Goal: Task Accomplishment & Management: Manage account settings

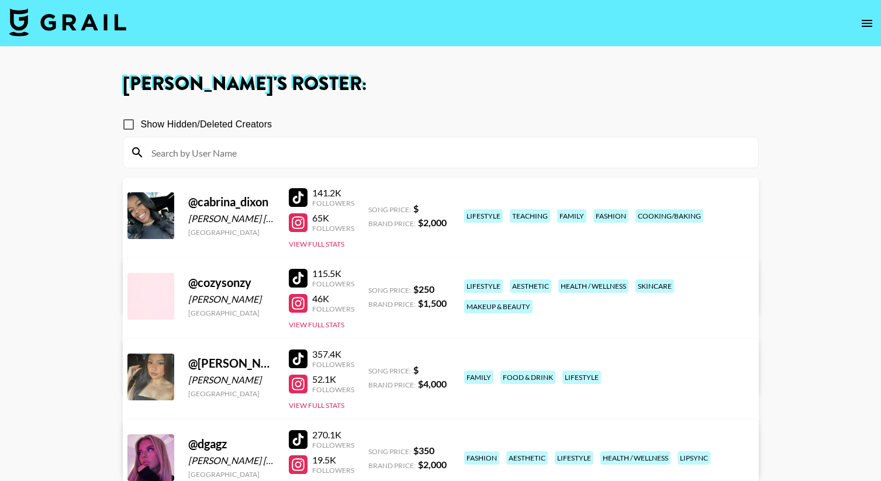
scroll to position [465, 0]
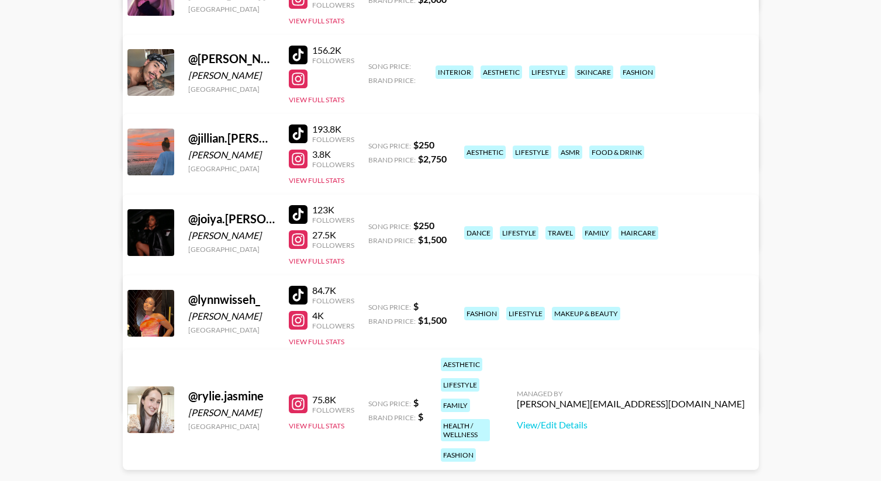
click at [445, 144] on link "View/Edit Details" at bounding box center [294, 150] width 301 height 12
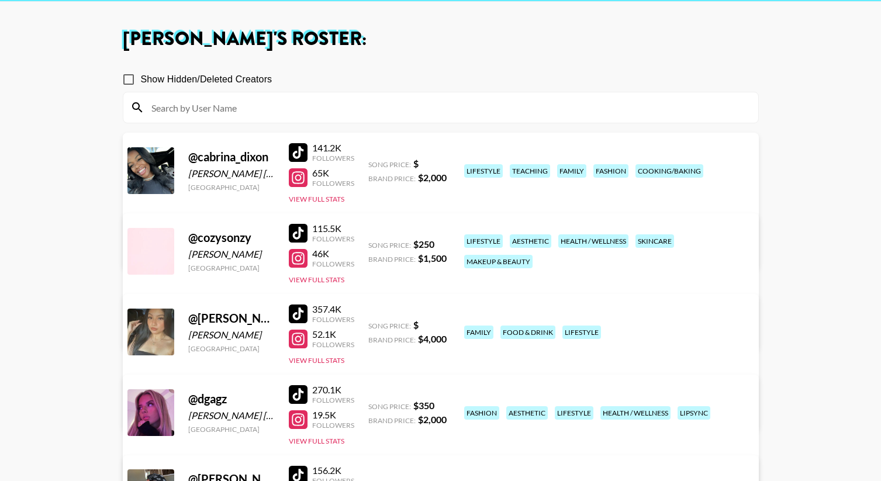
scroll to position [43, 0]
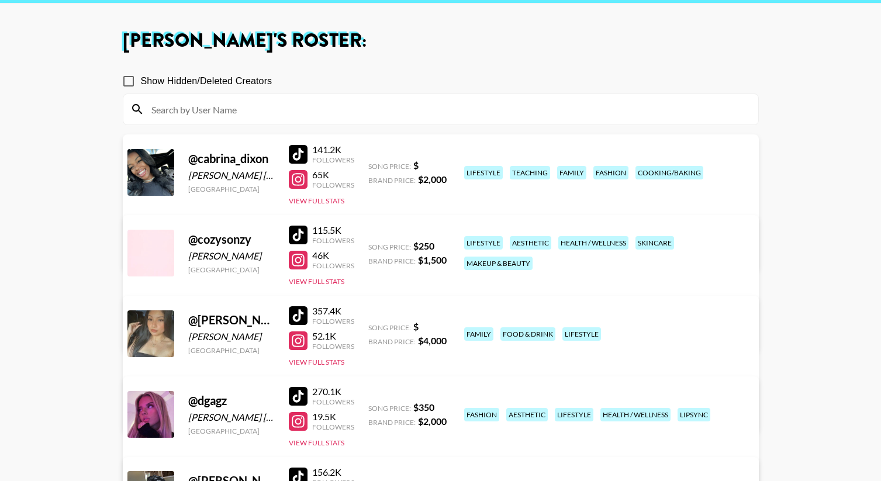
click at [445, 245] on link "View/Edit Details" at bounding box center [294, 251] width 301 height 12
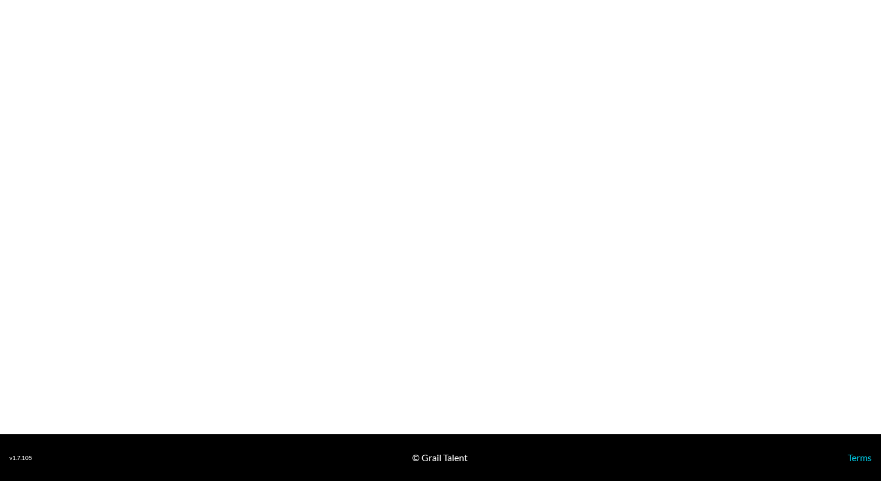
select select "USD"
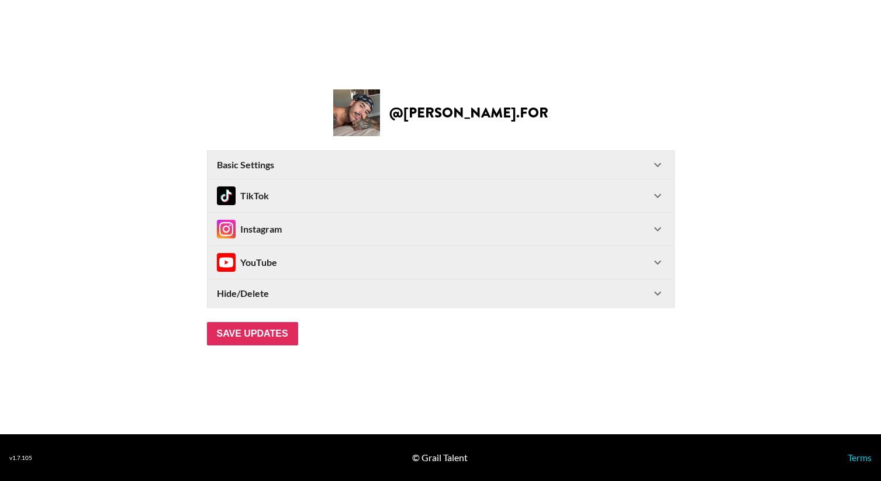
click at [399, 188] on div "TikTok" at bounding box center [434, 195] width 434 height 19
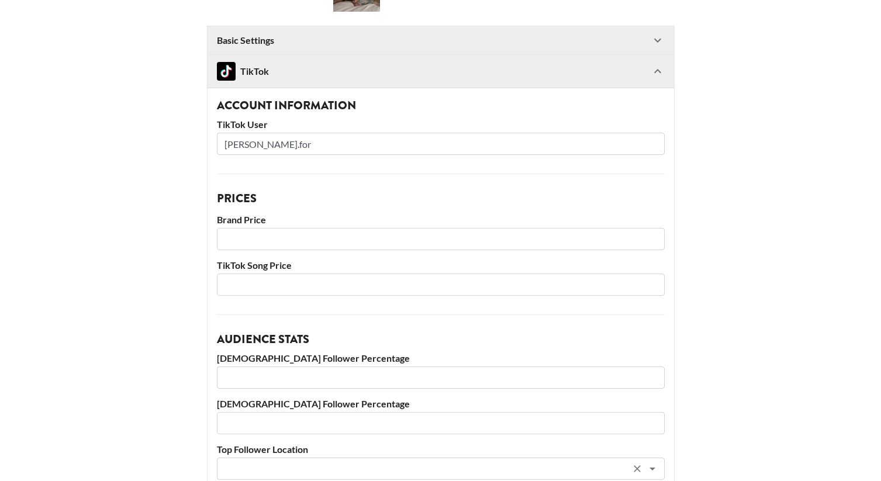
scroll to position [60, 0]
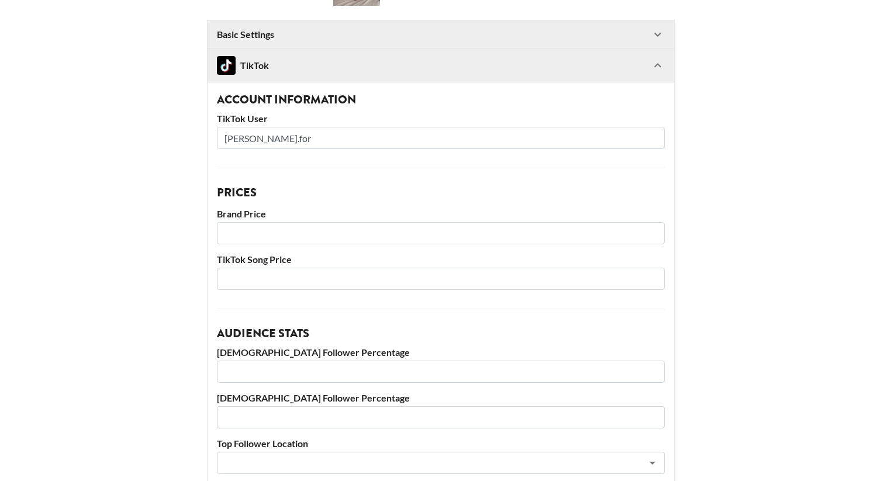
click at [307, 275] on input "number" at bounding box center [441, 279] width 448 height 22
type input "350"
click at [207, 244] on div "Account Information TikTok User jeff.for Prices Brand Price TikTok Song Price 3…" at bounding box center [440, 356] width 466 height 548
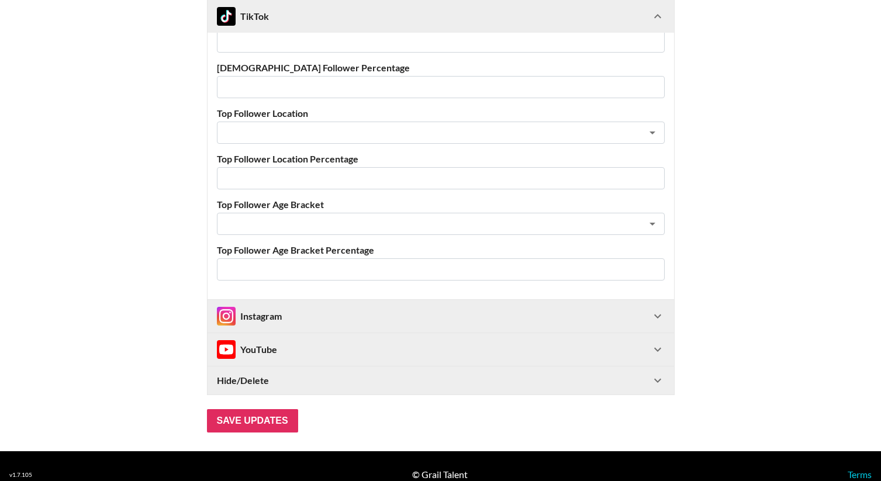
scroll to position [407, 0]
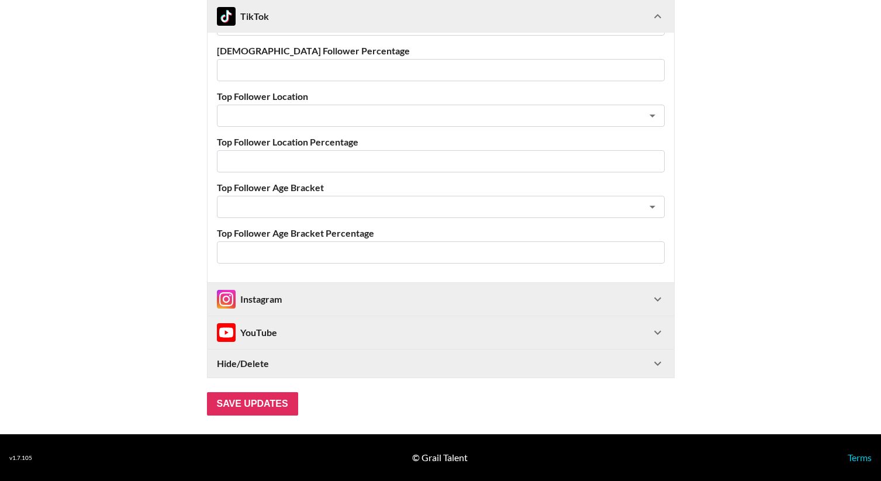
click at [257, 327] on div "YouTube" at bounding box center [247, 332] width 60 height 19
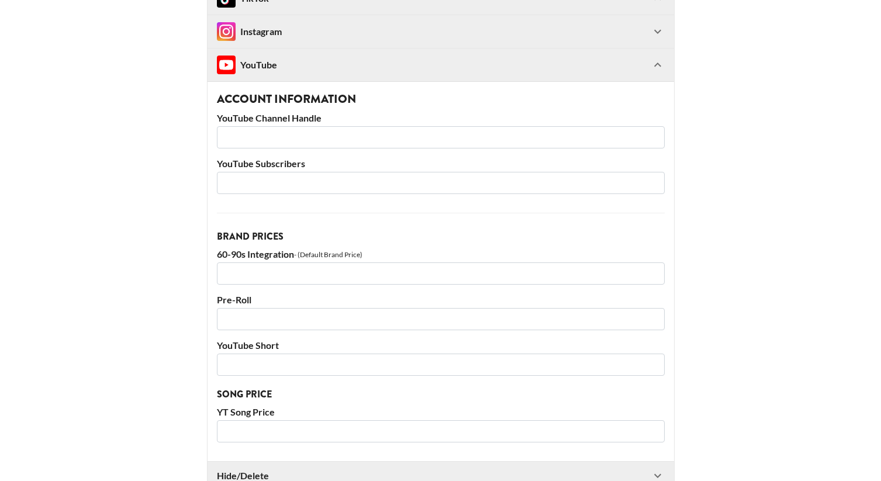
scroll to position [652, 0]
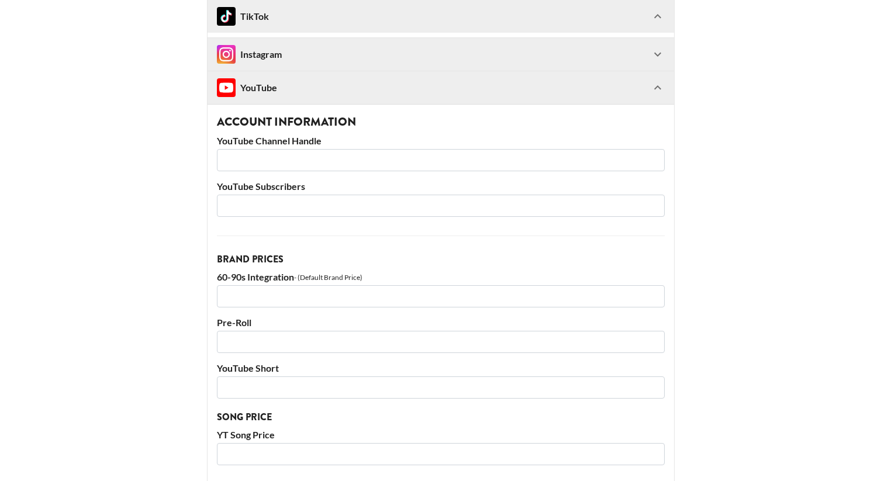
click at [300, 96] on div "YouTube" at bounding box center [434, 87] width 434 height 19
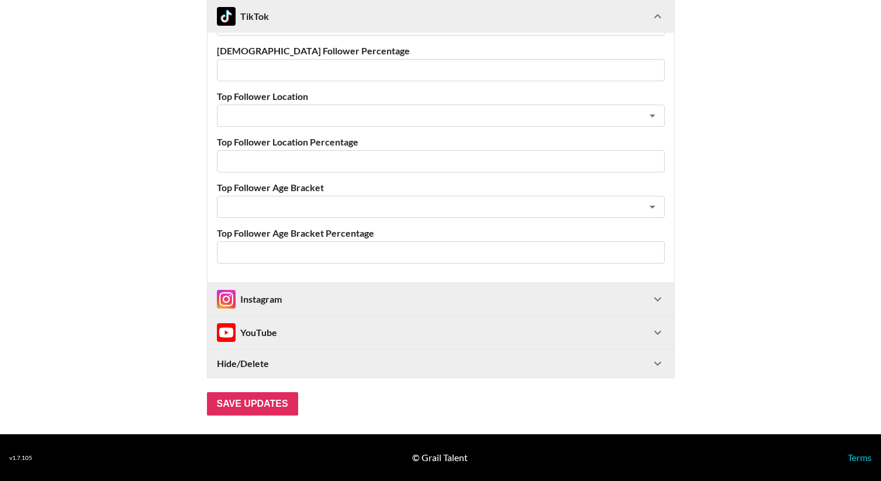
click at [291, 298] on div "Instagram" at bounding box center [434, 299] width 434 height 19
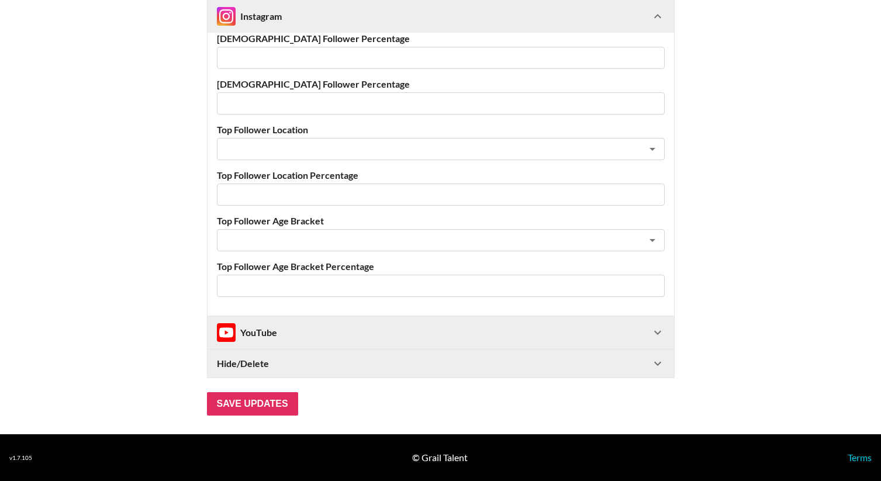
click at [285, 355] on div "Hide/Delete" at bounding box center [440, 363] width 466 height 28
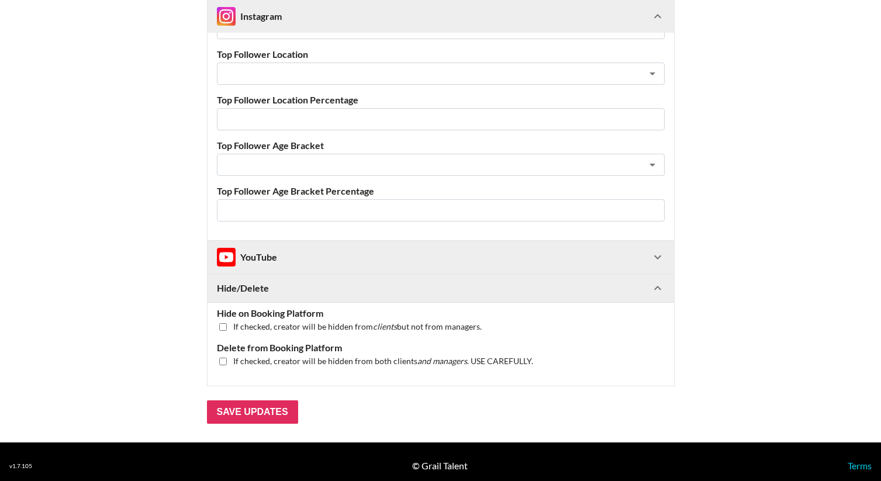
scroll to position [1196, 0]
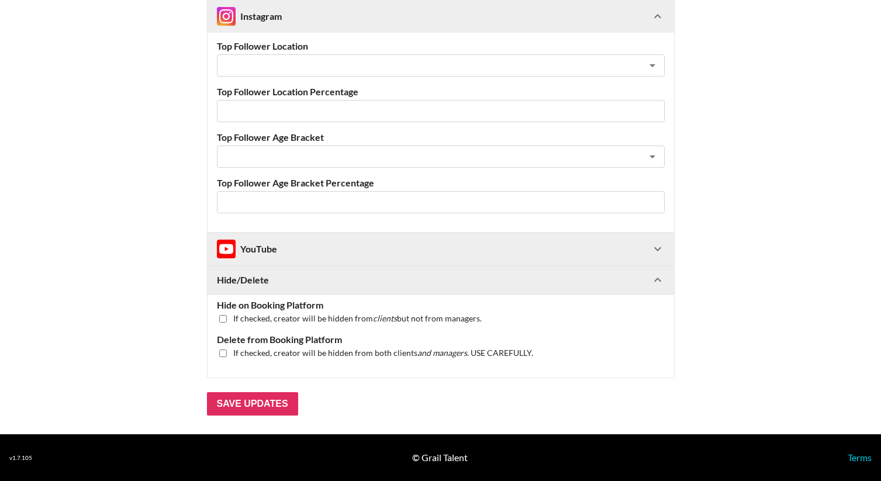
click at [288, 285] on div "Hide/Delete" at bounding box center [434, 280] width 434 height 12
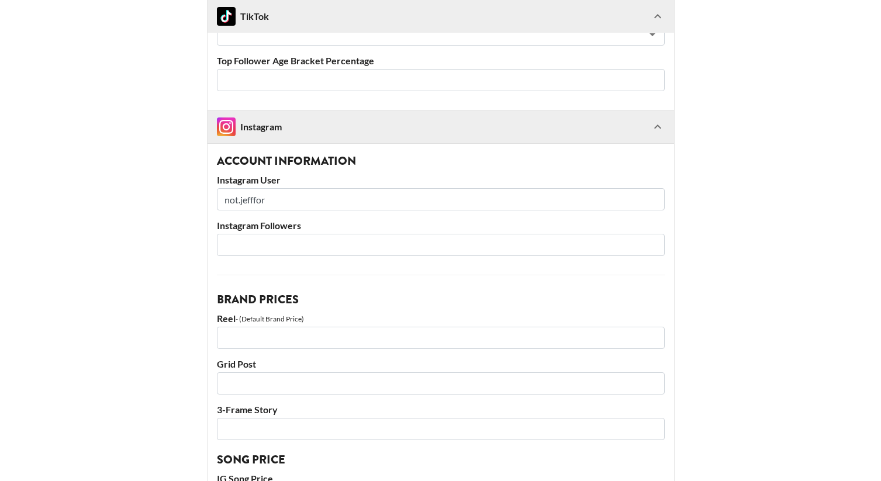
scroll to position [578, 0]
click at [299, 235] on input "number" at bounding box center [441, 246] width 448 height 22
type input "94000"
click at [294, 333] on input "number" at bounding box center [441, 339] width 448 height 22
type input "3000"
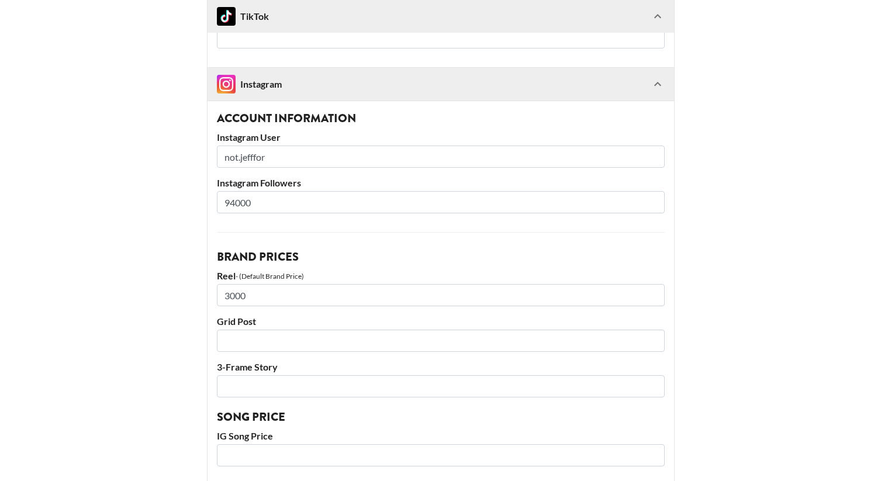
scroll to position [647, 0]
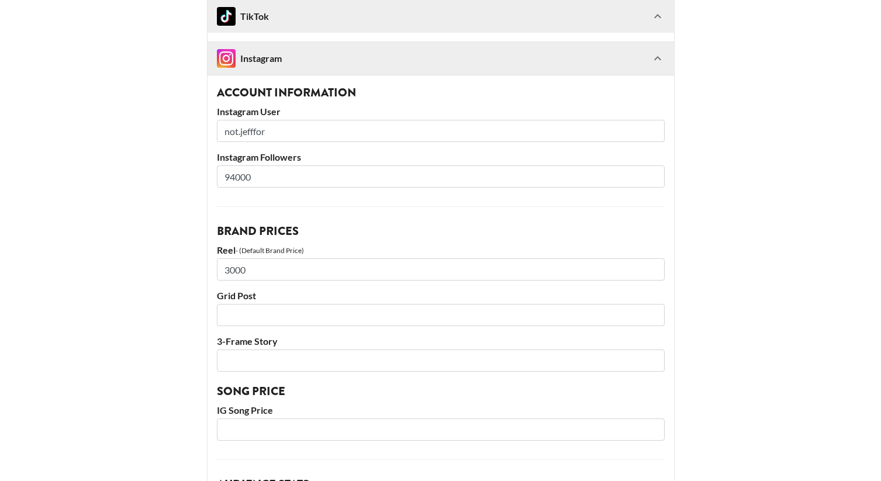
click at [295, 314] on input "number" at bounding box center [441, 315] width 448 height 22
type input "2750"
click at [301, 364] on input "number" at bounding box center [441, 360] width 448 height 22
type input "1500"
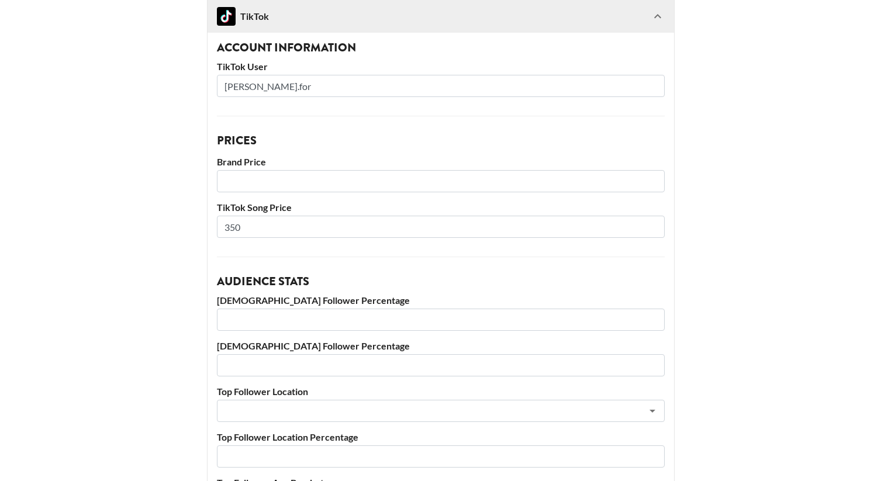
scroll to position [33, 0]
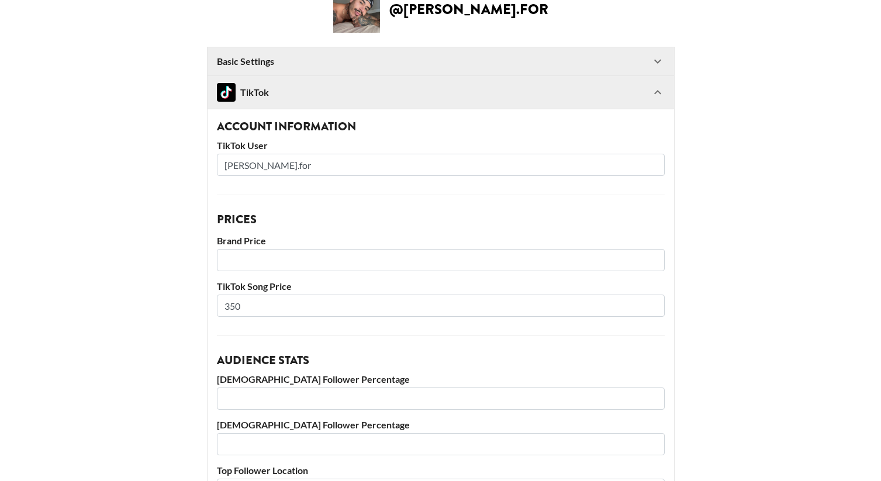
click at [289, 261] on input "number" at bounding box center [441, 260] width 448 height 22
type input "2750"
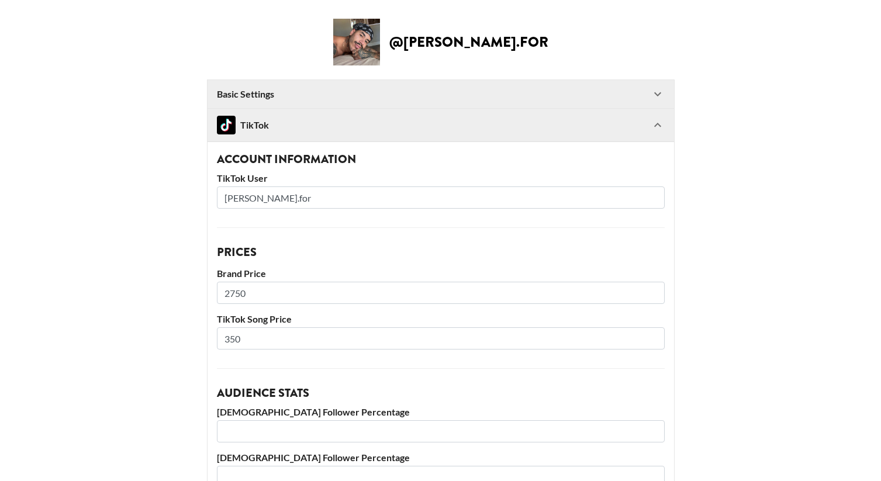
click at [342, 81] on Settings-header "Basic Settings" at bounding box center [440, 94] width 466 height 28
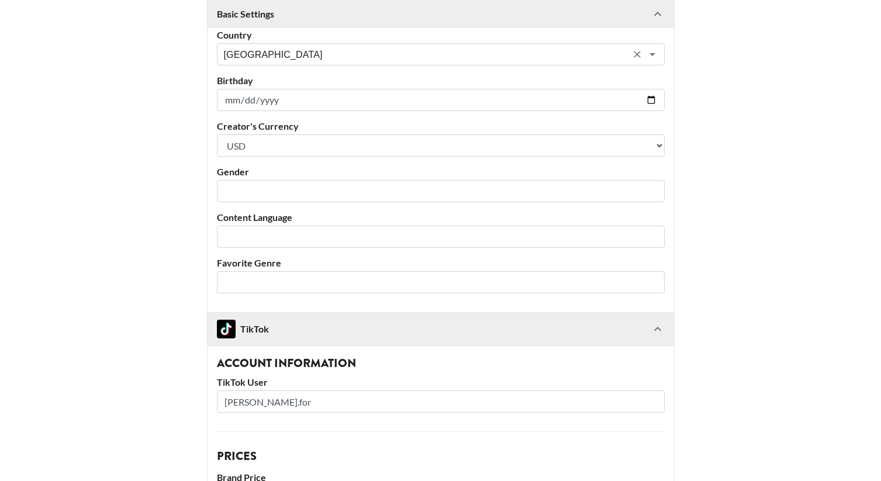
scroll to position [199, 0]
click at [282, 198] on div "​" at bounding box center [441, 190] width 448 height 22
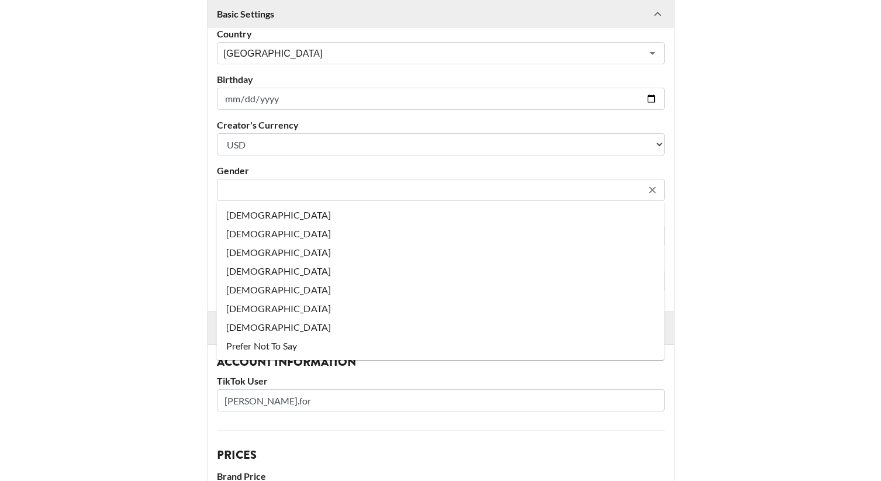
click at [268, 249] on li "Male" at bounding box center [441, 252] width 448 height 19
type input "Male"
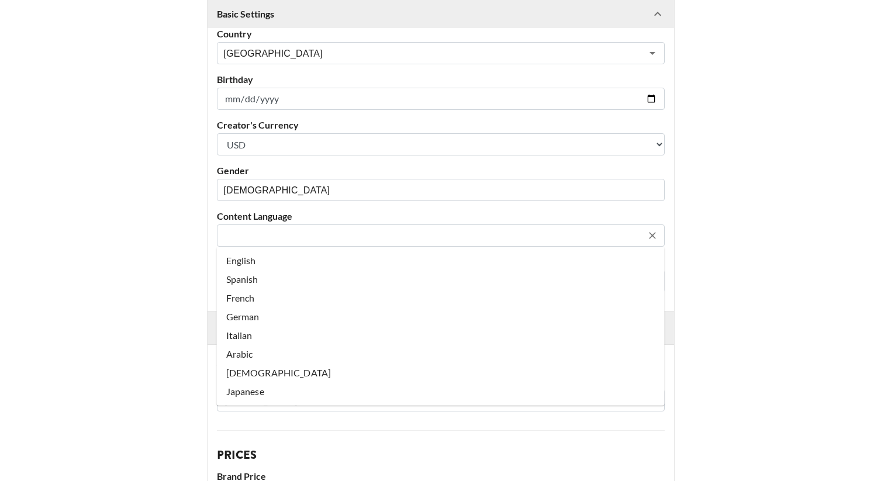
click at [266, 234] on input "text" at bounding box center [433, 235] width 418 height 13
click at [262, 262] on li "English" at bounding box center [441, 260] width 448 height 19
type input "English"
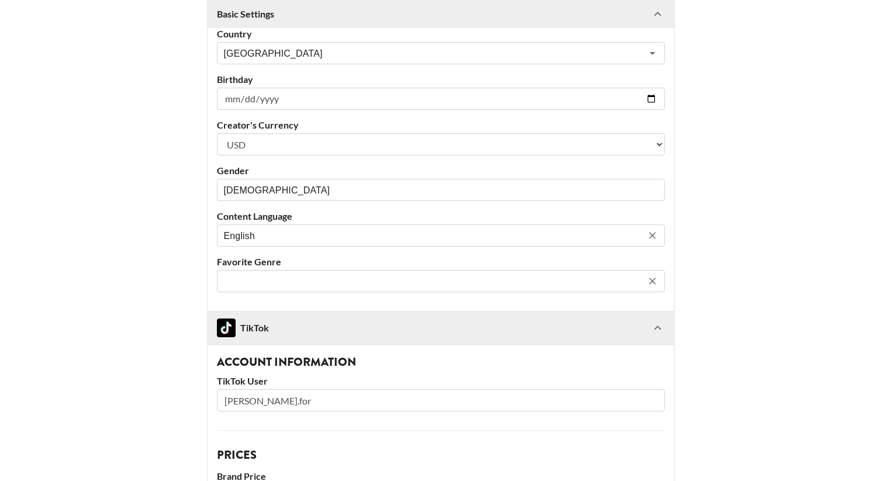
click at [265, 275] on input "text" at bounding box center [433, 281] width 418 height 13
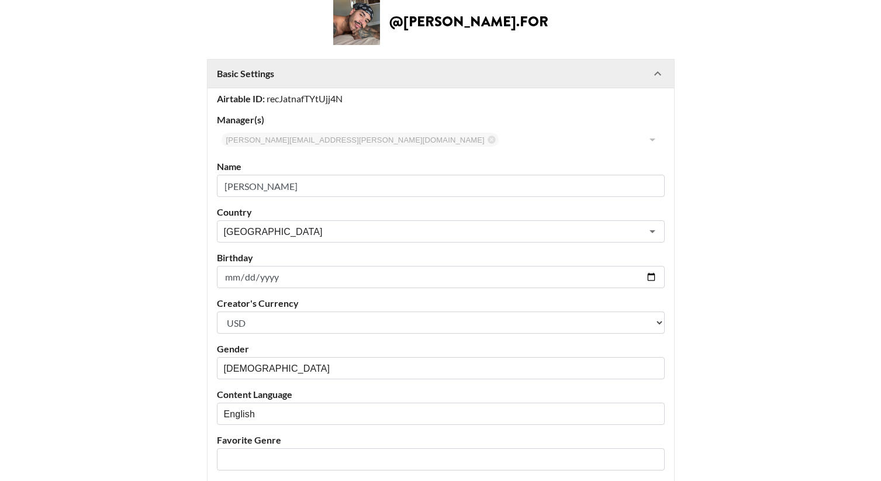
scroll to position [20, 0]
click at [259, 273] on input "2024-12-31" at bounding box center [441, 277] width 448 height 22
click at [236, 276] on input "2024-12-31" at bounding box center [441, 277] width 448 height 22
click at [647, 275] on input "2024-12-31" at bounding box center [441, 277] width 448 height 22
type input "1993-08-19"
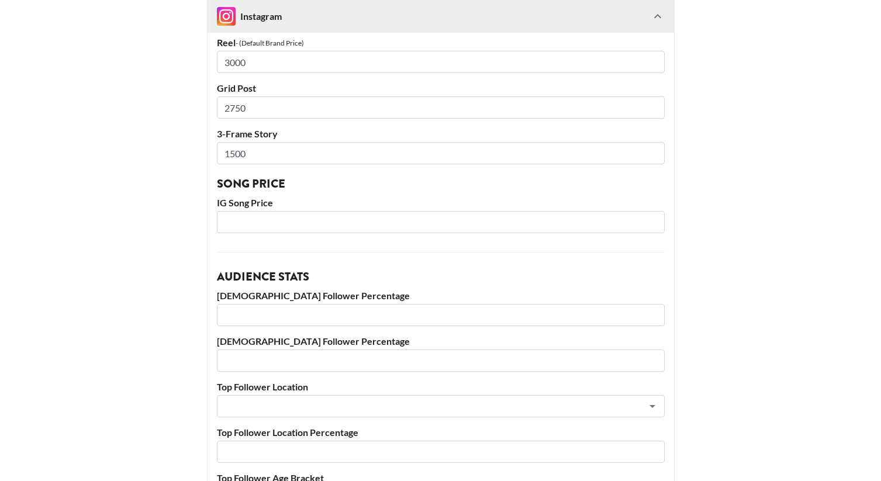
scroll to position [1514, 0]
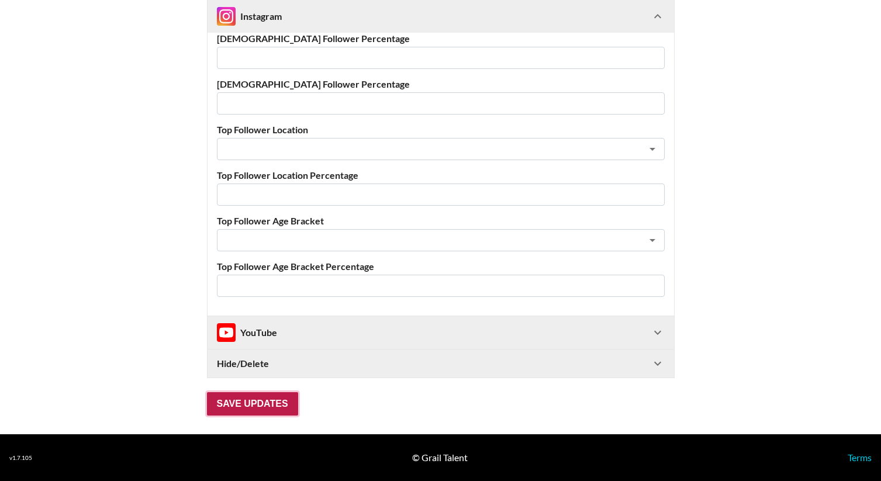
click at [273, 395] on input "Save Updates" at bounding box center [252, 403] width 91 height 23
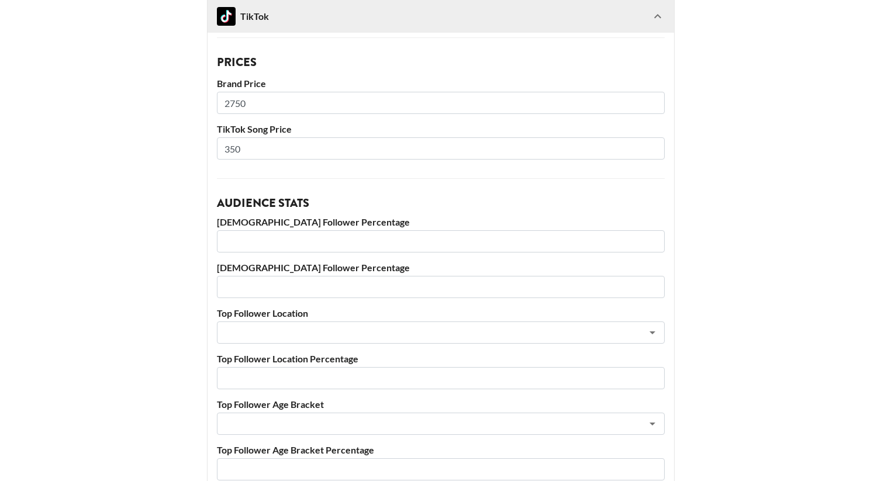
scroll to position [645, 0]
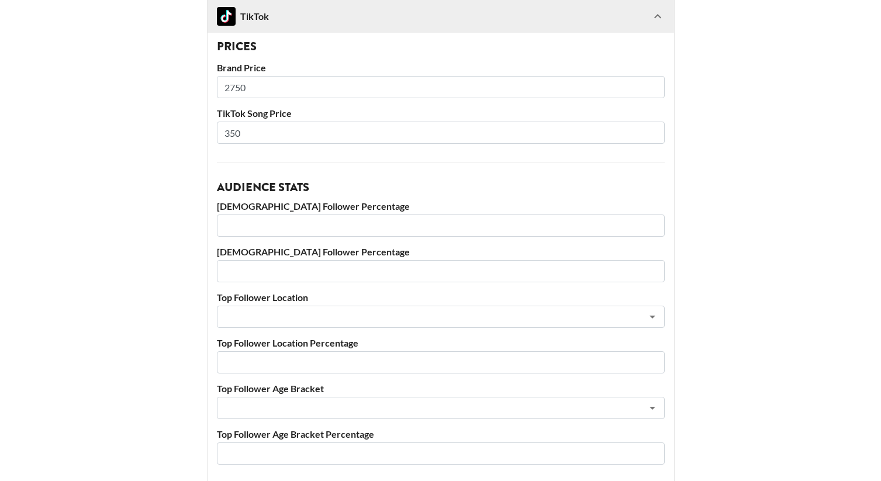
click at [262, 224] on input "number" at bounding box center [441, 225] width 448 height 22
type input "81"
click at [283, 274] on input "number" at bounding box center [441, 271] width 448 height 22
type input "18"
click at [185, 313] on main "@ jeff.for Your changes have been saved! Basic Settings Airtable ID: recJatnafT…" at bounding box center [440, 348] width 862 height 1948
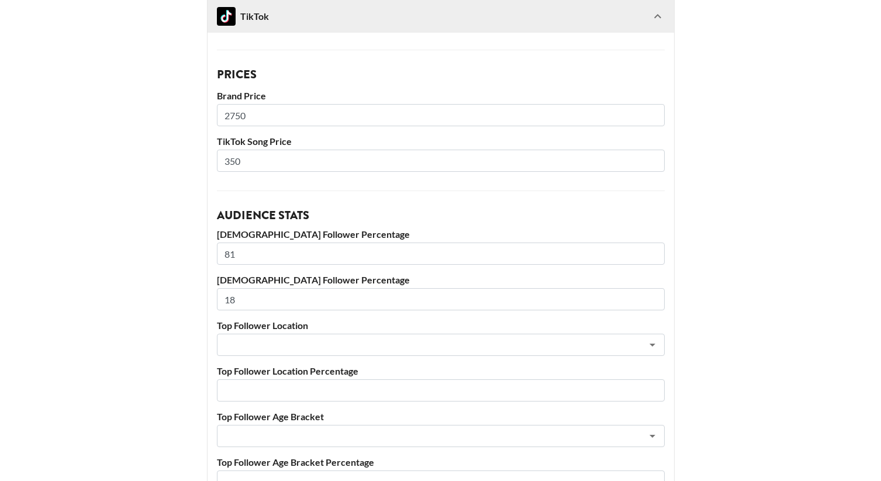
scroll to position [701, 0]
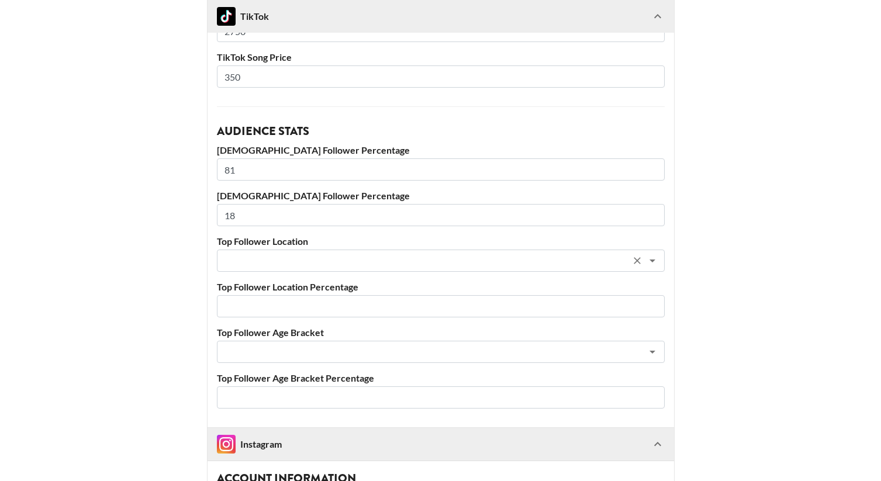
click at [332, 265] on input "text" at bounding box center [425, 260] width 403 height 13
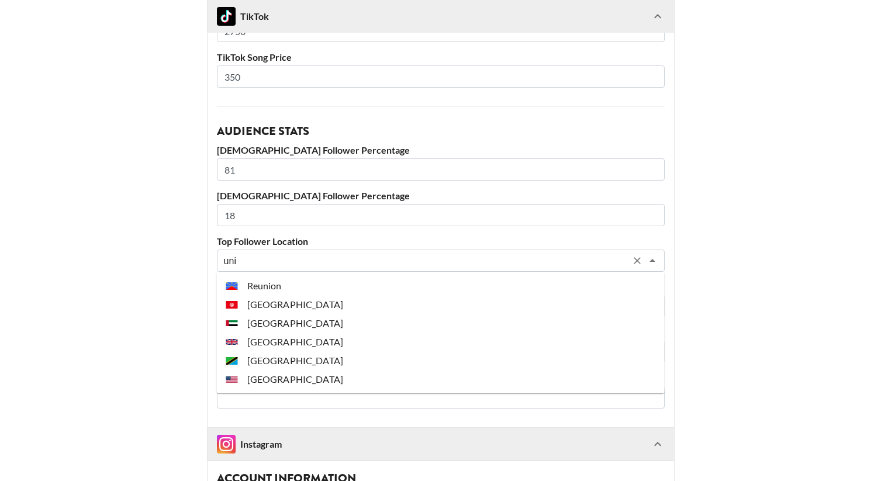
click at [309, 374] on li "United States" at bounding box center [441, 379] width 448 height 19
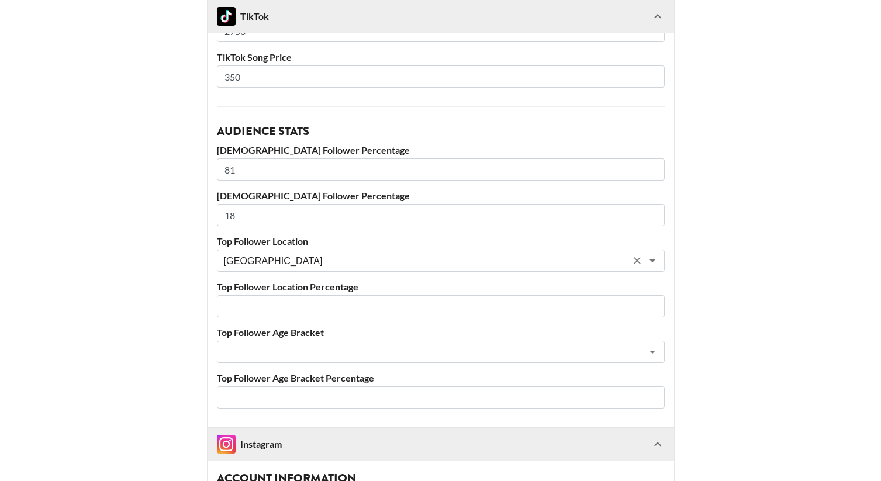
scroll to position [724, 0]
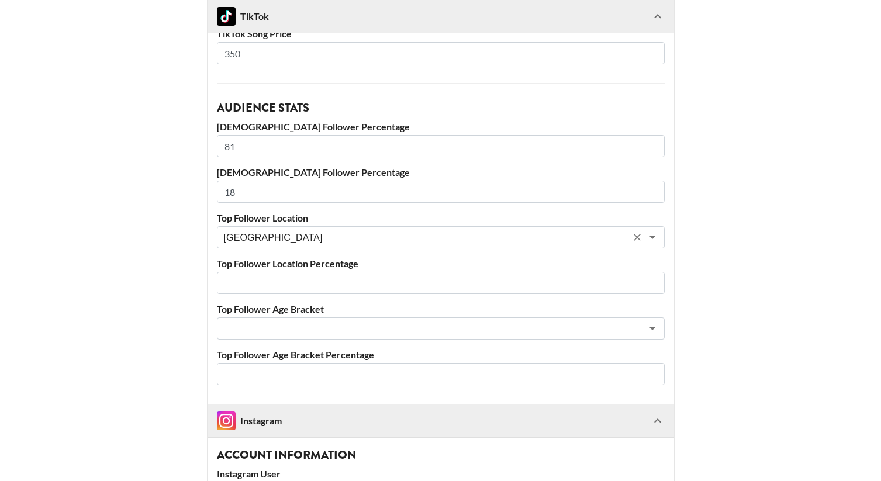
type input "United States"
click at [344, 286] on input "number" at bounding box center [441, 283] width 448 height 22
type input "71.6"
click at [181, 307] on main "@ jeff.for Your changes have been saved! Basic Settings Airtable ID: recJatnafT…" at bounding box center [440, 269] width 862 height 1948
click at [261, 325] on input "text" at bounding box center [425, 328] width 403 height 13
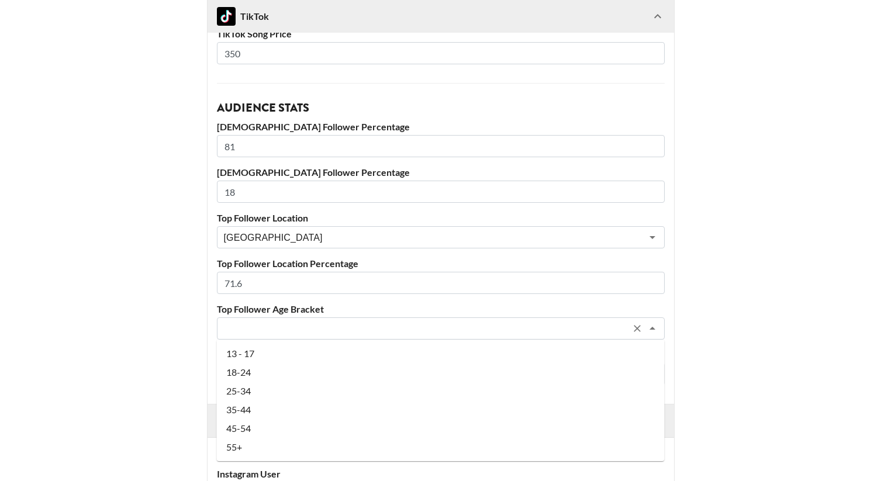
click at [270, 394] on li "25-34" at bounding box center [441, 391] width 448 height 19
type input "25-34"
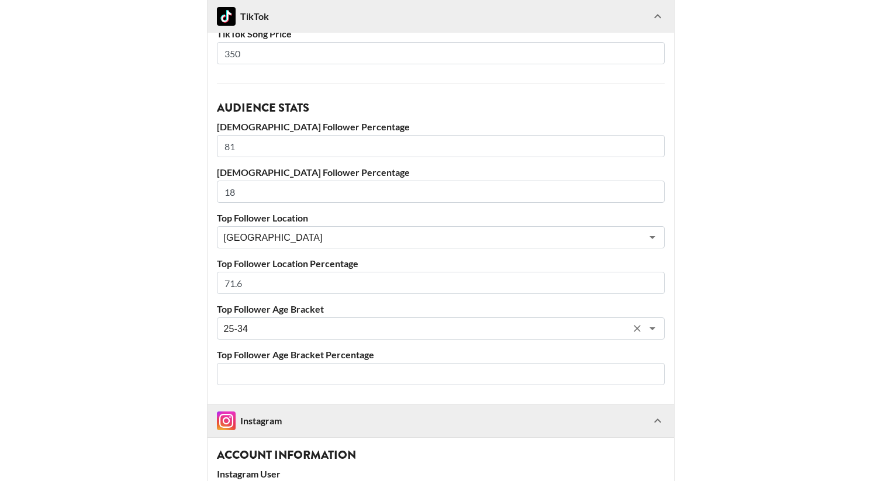
click at [276, 378] on input "number" at bounding box center [441, 374] width 448 height 22
type input "49.3"
click at [167, 361] on main "@ jeff.for Your changes have been saved! Basic Settings Airtable ID: recJatnafT…" at bounding box center [440, 269] width 862 height 1948
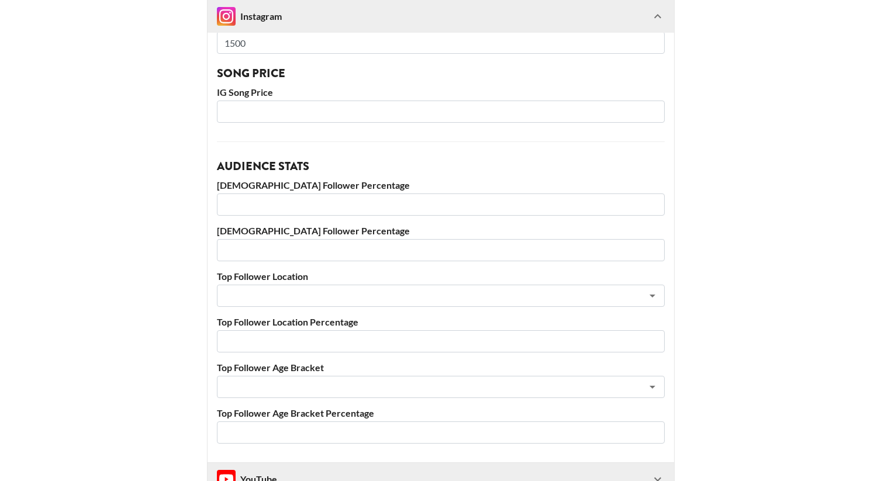
scroll to position [1415, 0]
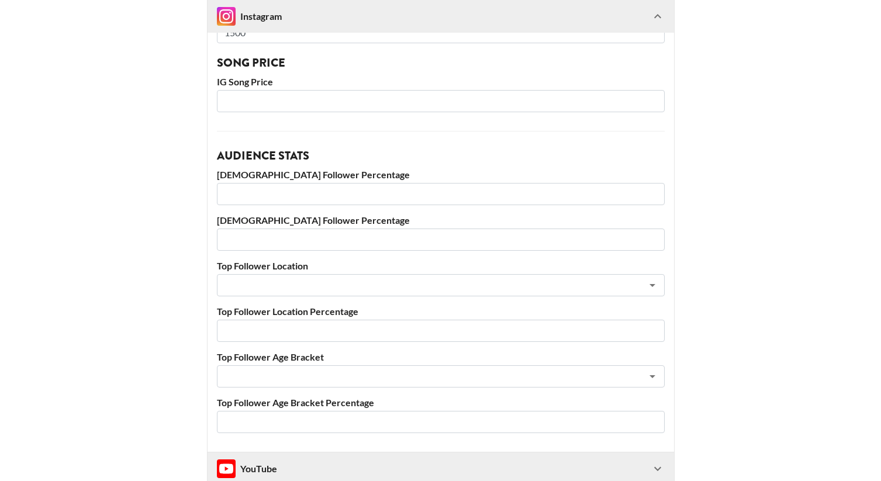
click at [324, 191] on input "number" at bounding box center [441, 194] width 448 height 22
type input "79.6"
click at [297, 241] on input "number" at bounding box center [441, 239] width 448 height 22
type input "20.4"
click at [257, 286] on input "text" at bounding box center [425, 285] width 403 height 13
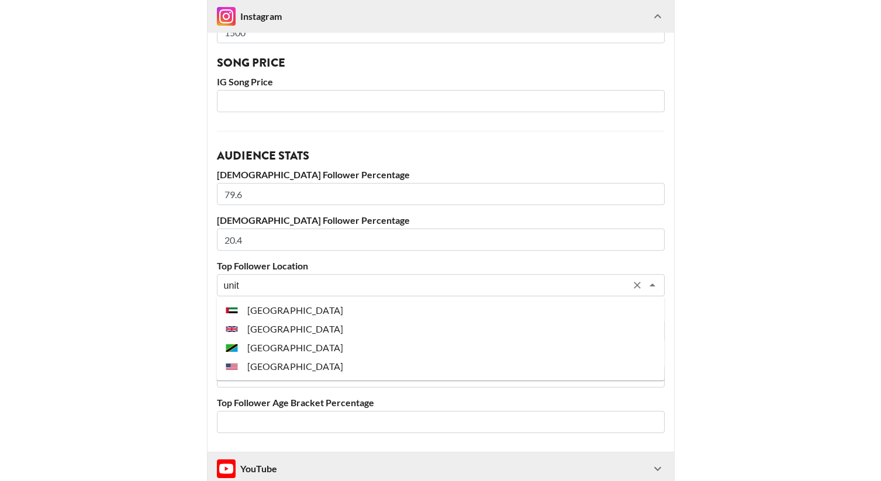
click at [268, 366] on li "United States" at bounding box center [441, 366] width 448 height 19
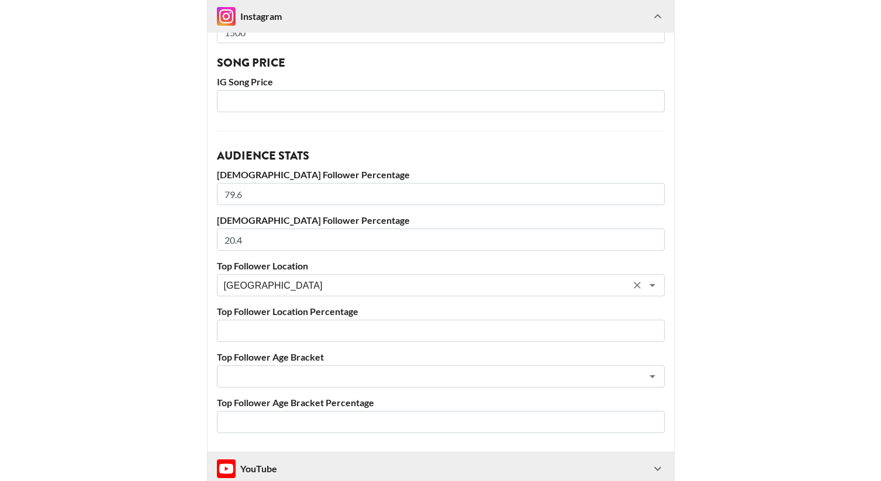
type input "United States"
click at [278, 333] on input "number" at bounding box center [441, 331] width 448 height 22
type input "58.9"
click at [251, 380] on input "text" at bounding box center [425, 376] width 403 height 13
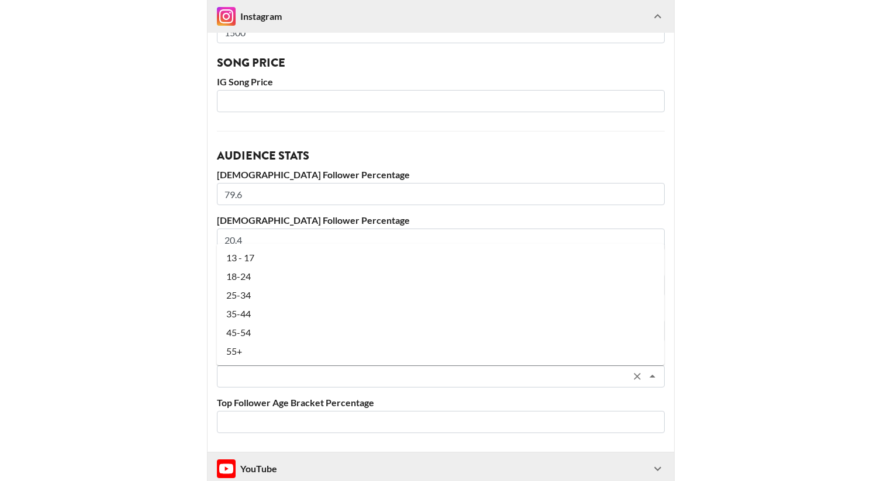
click at [245, 294] on li "25-34" at bounding box center [441, 295] width 448 height 19
type input "25-34"
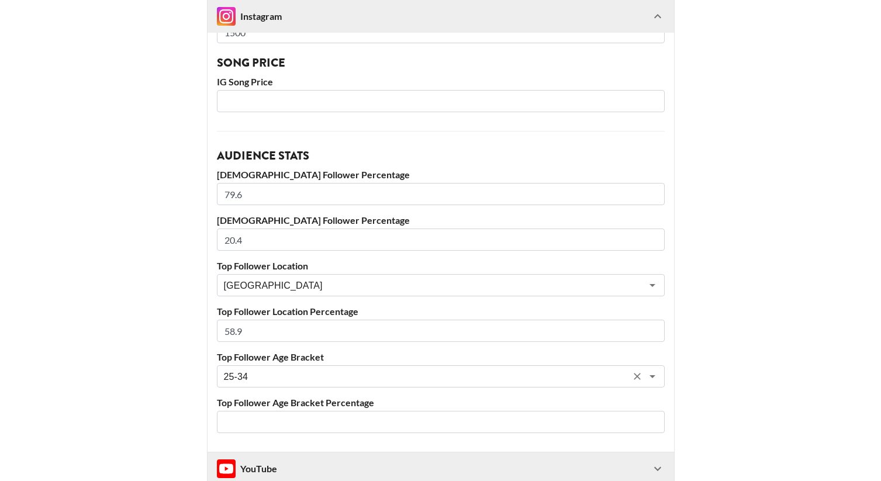
click at [315, 422] on input "number" at bounding box center [441, 422] width 448 height 22
type input "2"
type input "49.7"
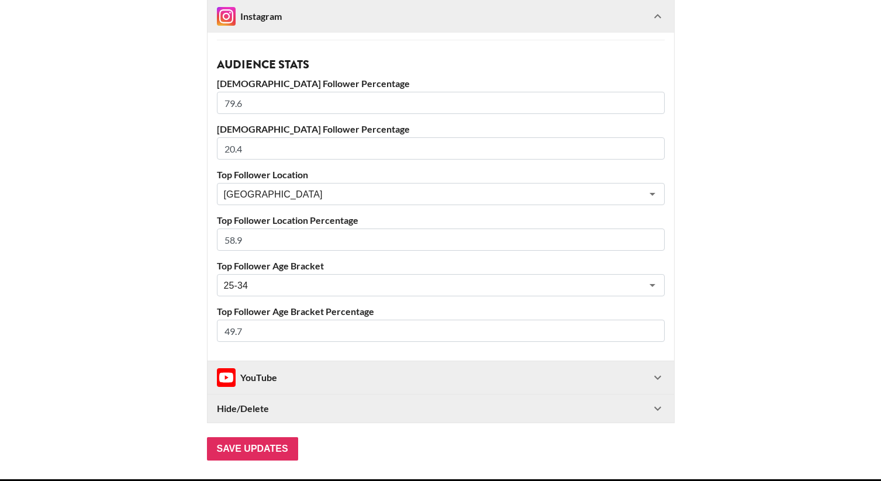
scroll to position [1551, 0]
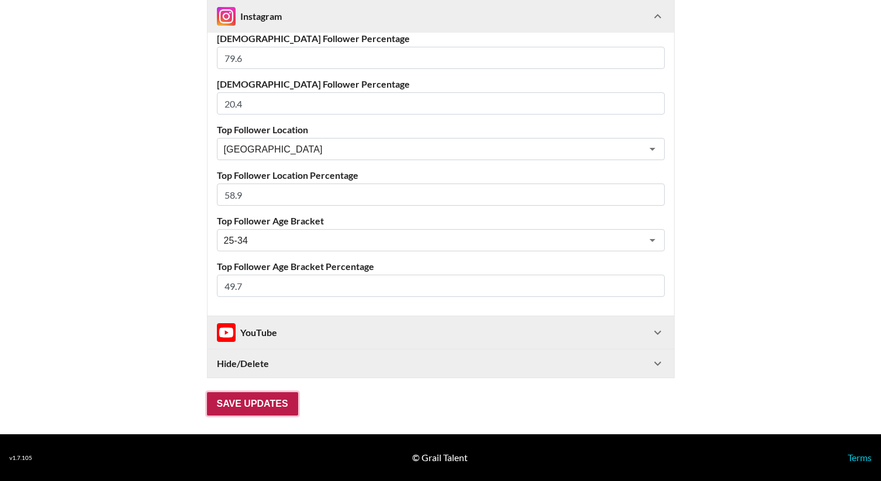
click at [255, 408] on input "Save Updates" at bounding box center [252, 403] width 91 height 23
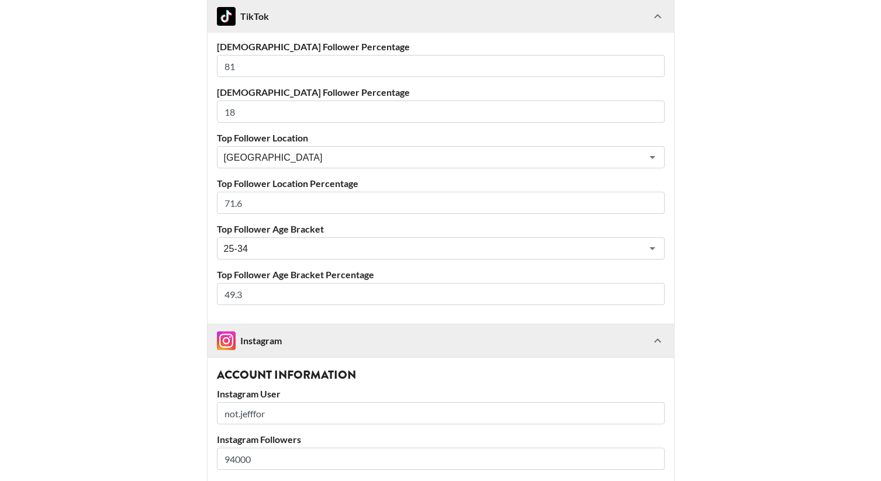
scroll to position [729, 0]
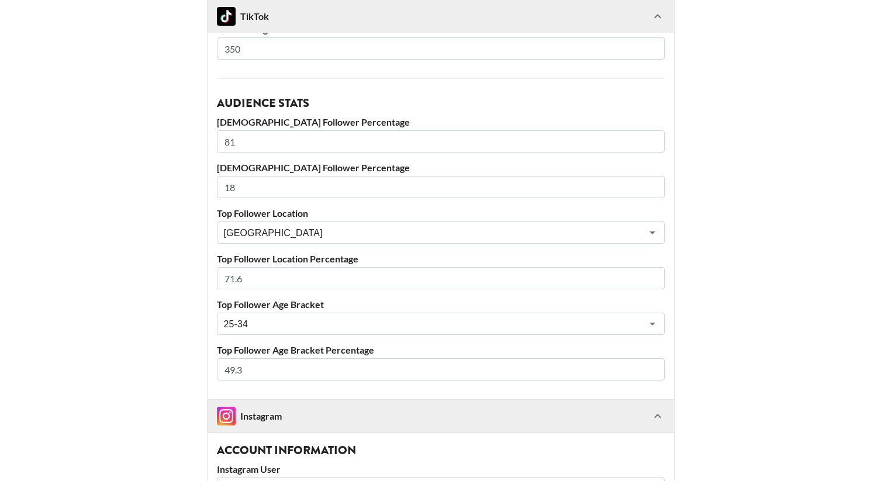
click at [255, 283] on input "71.6" at bounding box center [441, 278] width 448 height 22
type input "72"
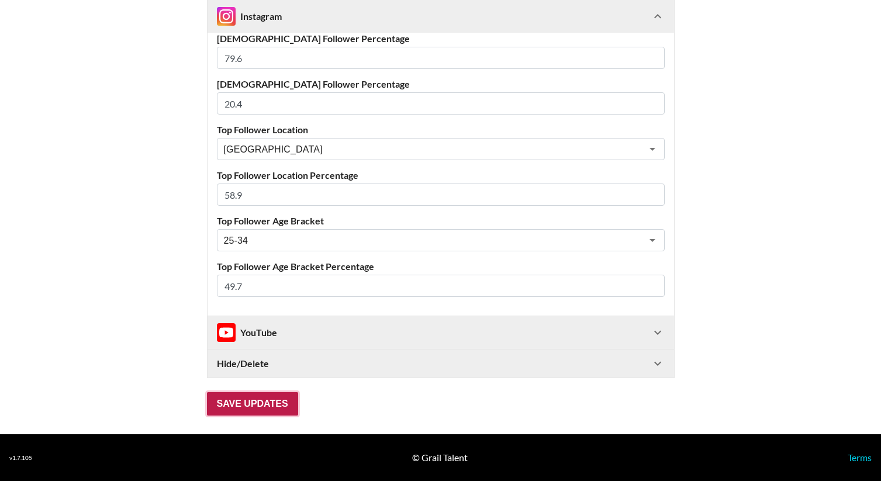
click at [252, 397] on input "Save Updates" at bounding box center [252, 403] width 91 height 23
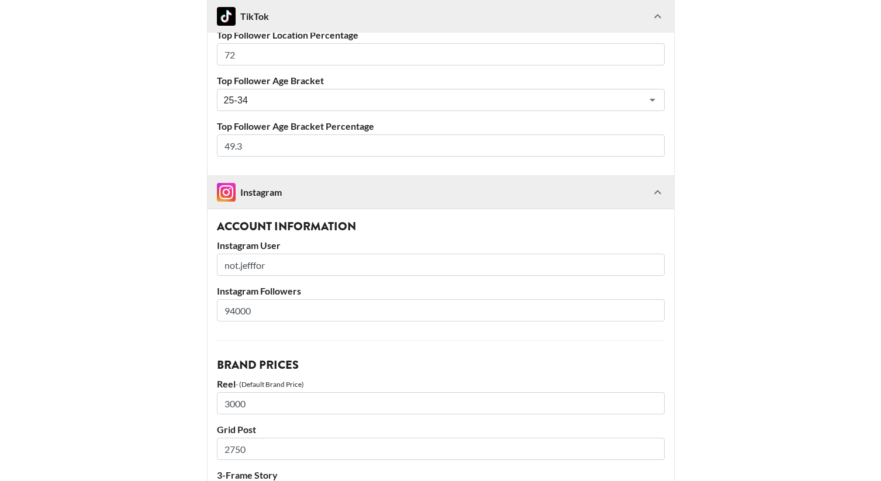
scroll to position [948, 0]
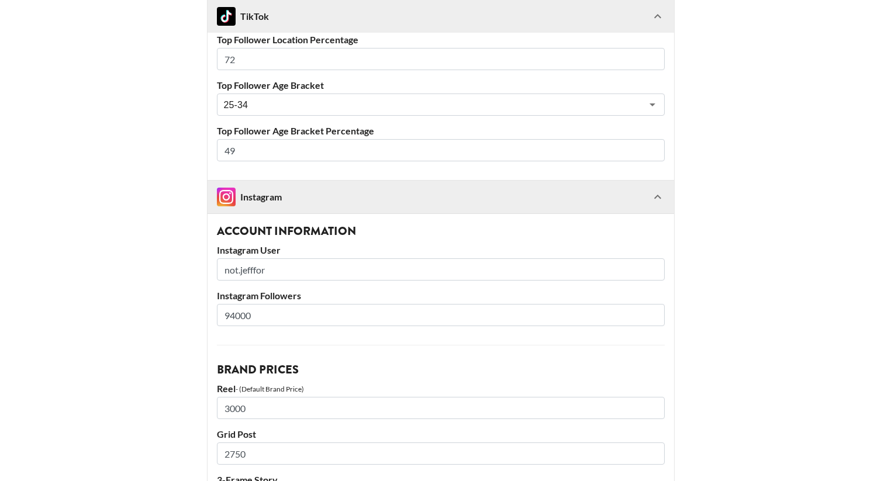
type input "49"
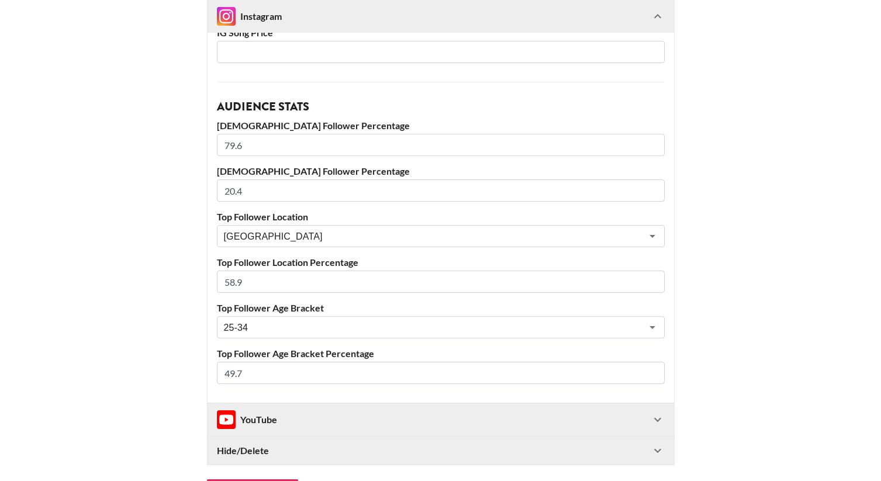
scroll to position [1551, 0]
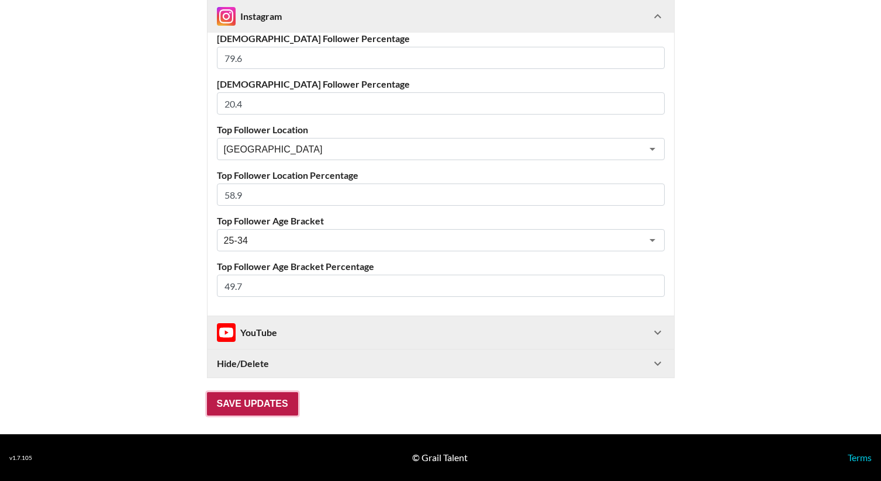
click at [260, 400] on input "Save Updates" at bounding box center [252, 403] width 91 height 23
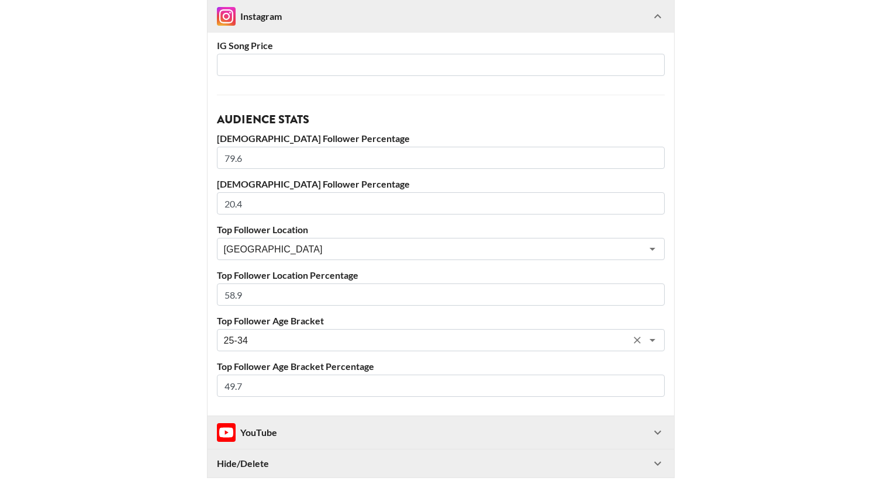
scroll to position [1358, 0]
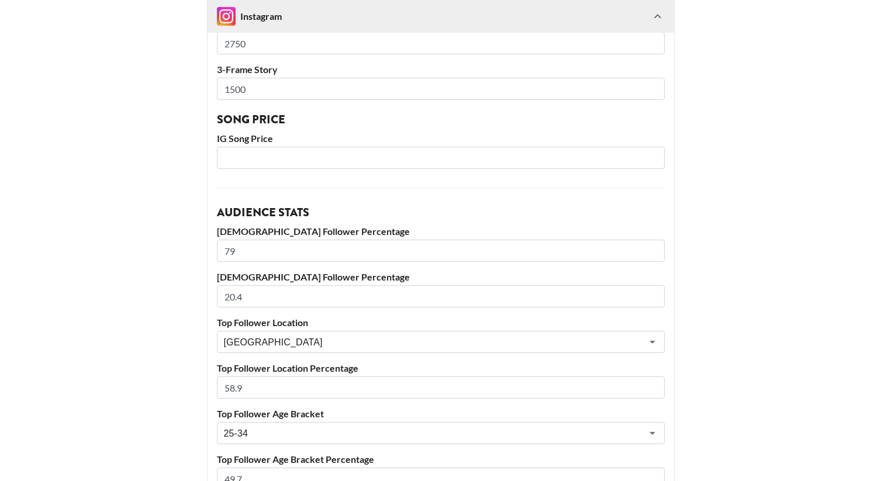
type input "7"
type input "9"
type input "80"
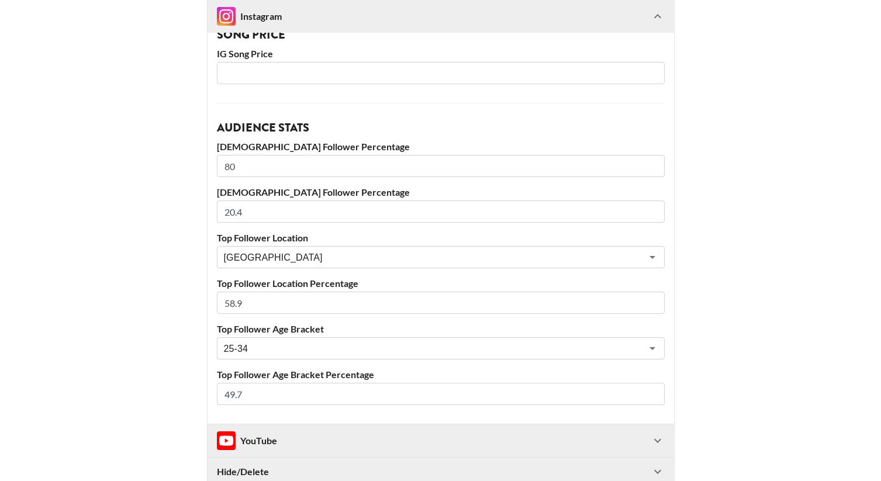
scroll to position [1551, 0]
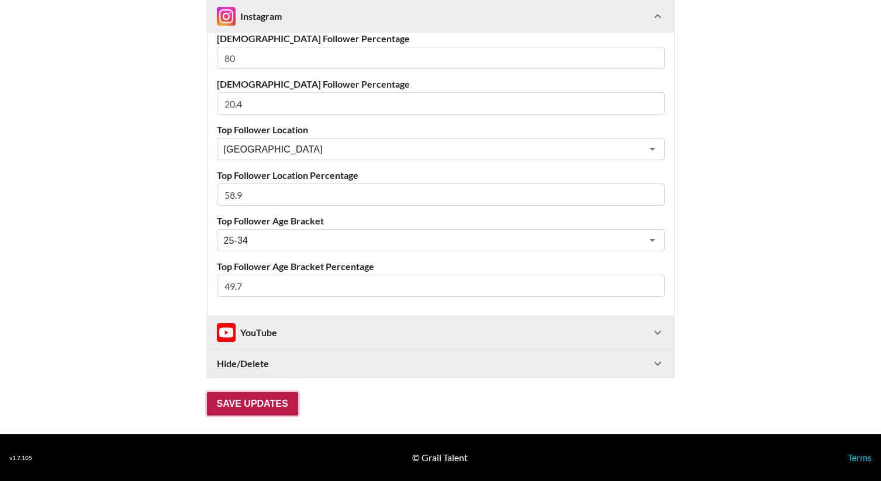
click at [238, 399] on input "Save Updates" at bounding box center [252, 403] width 91 height 23
click at [283, 104] on input "20.4" at bounding box center [441, 103] width 448 height 22
type input "20"
click at [261, 412] on input "Save Updates" at bounding box center [252, 403] width 91 height 23
type input "59"
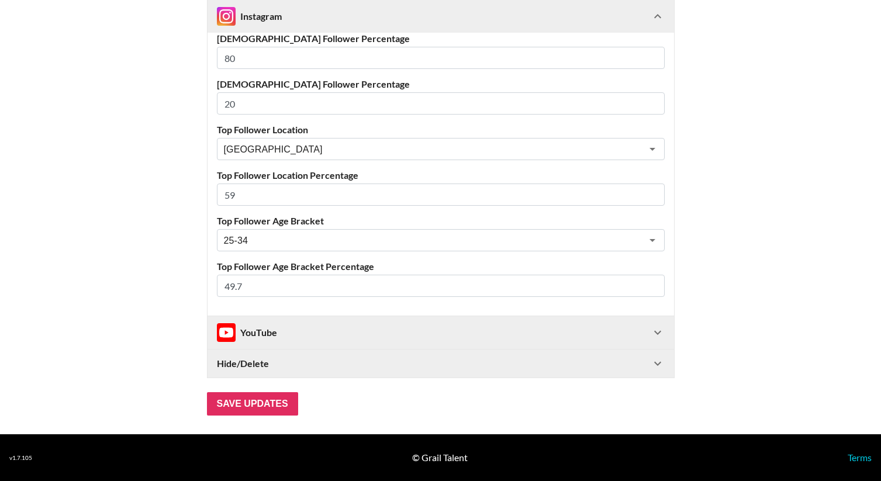
click at [259, 282] on input "49.7" at bounding box center [441, 286] width 448 height 22
type input "4"
type input "50"
click at [238, 403] on input "Save Updates" at bounding box center [252, 403] width 91 height 23
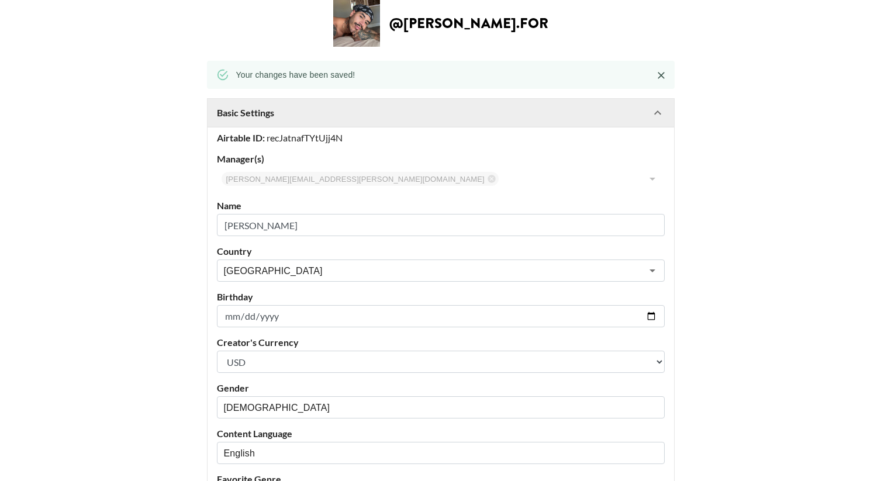
scroll to position [0, 0]
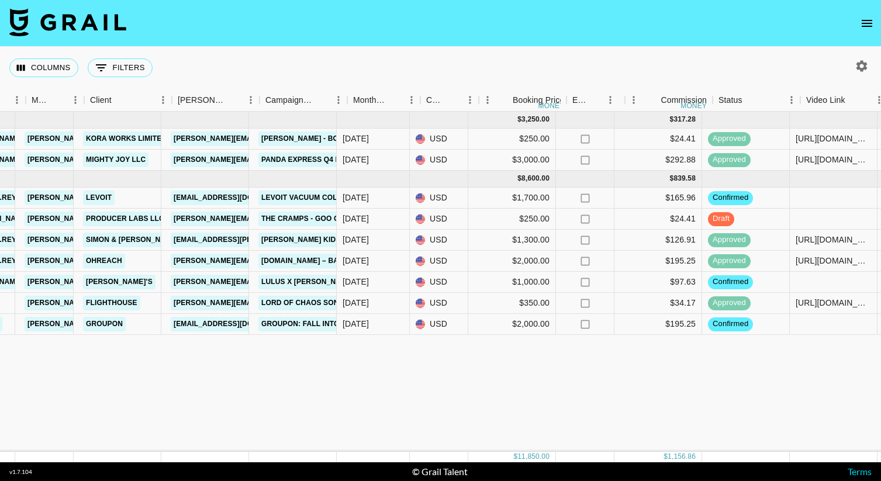
scroll to position [0, 320]
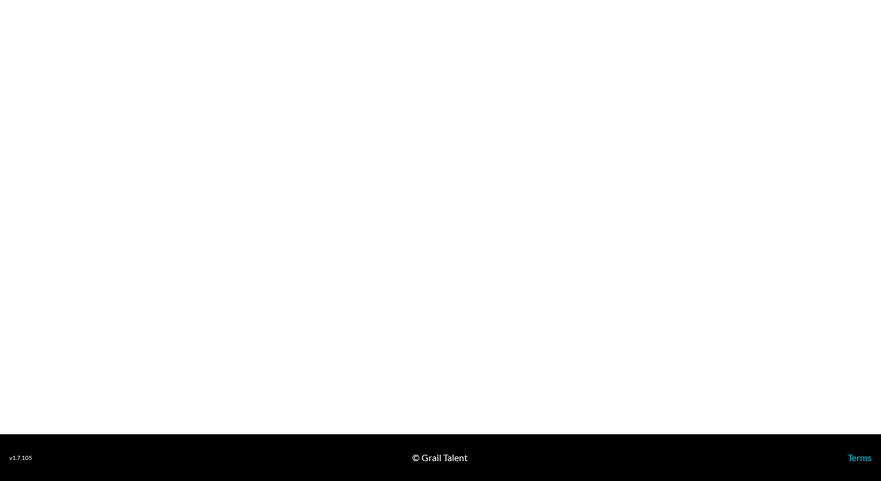
select select "USD"
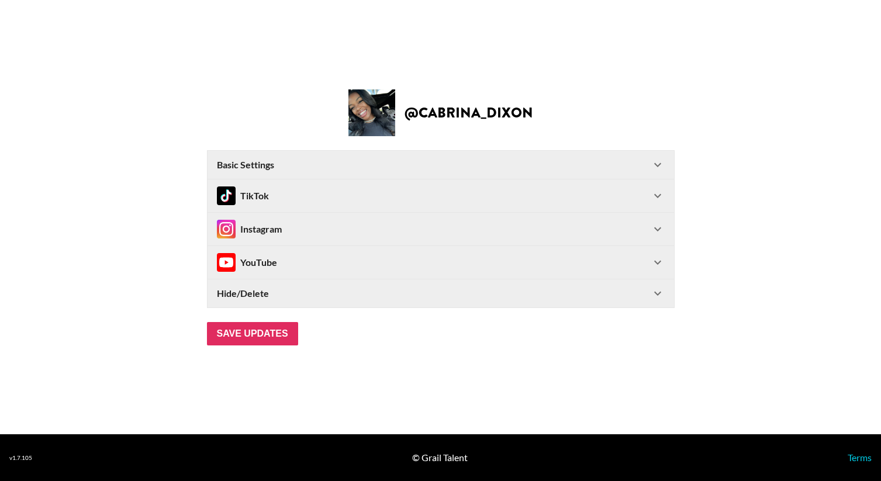
click at [626, 198] on div "TikTok" at bounding box center [434, 195] width 434 height 19
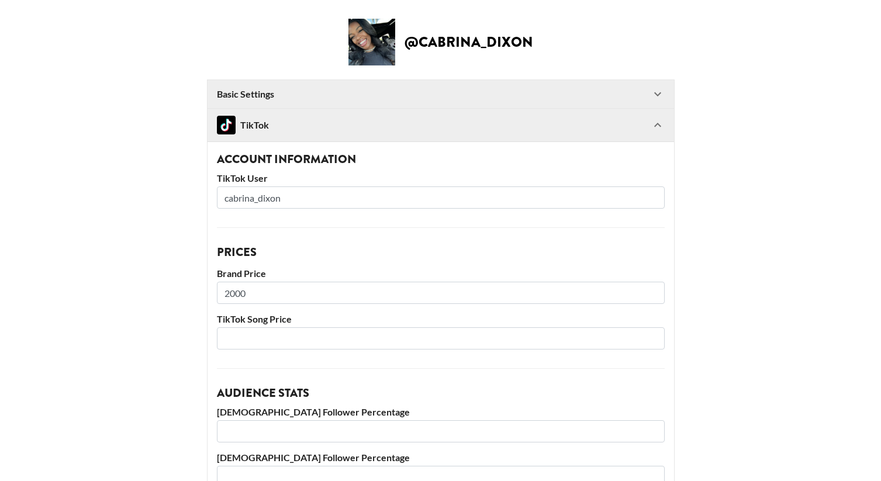
click at [653, 95] on icon at bounding box center [657, 94] width 14 height 14
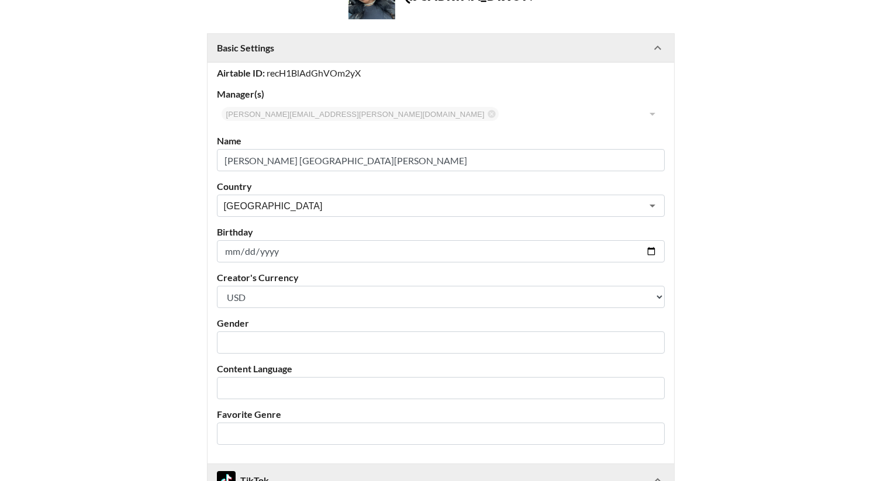
scroll to position [58, 0]
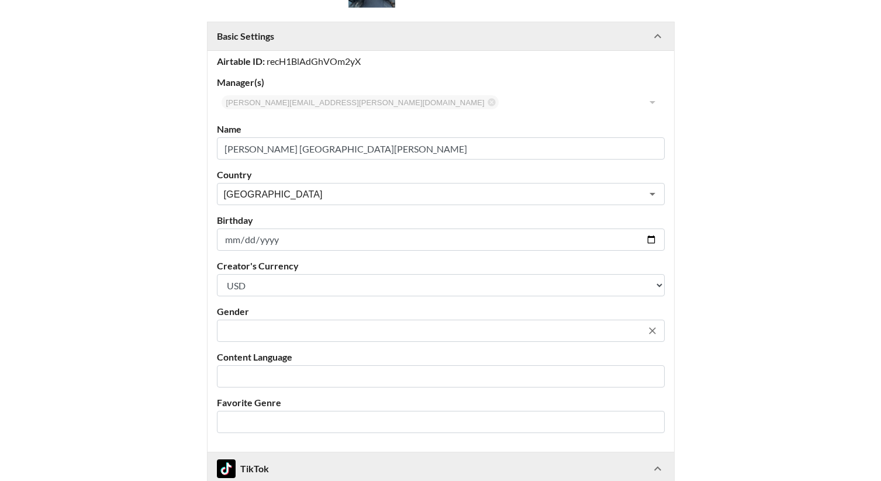
click at [442, 327] on input "text" at bounding box center [433, 330] width 418 height 13
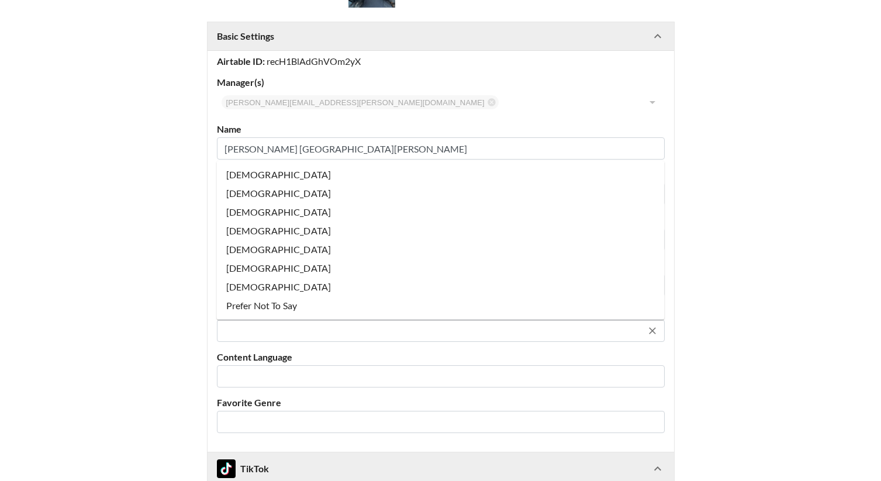
click at [372, 175] on li "Female" at bounding box center [441, 174] width 448 height 19
type input "Female"
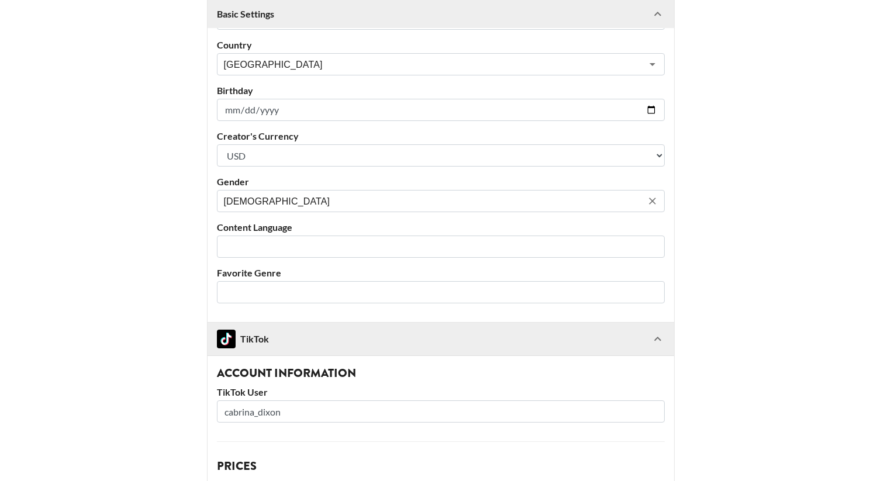
scroll to position [202, 0]
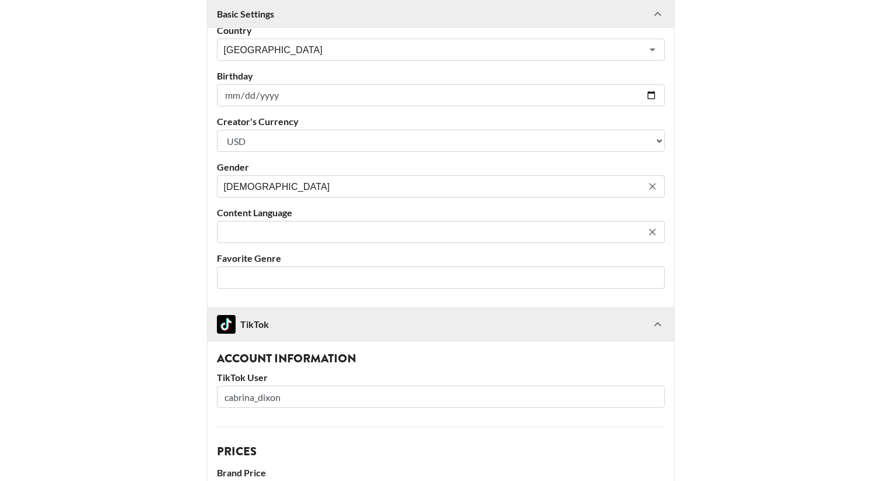
click at [329, 232] on input "text" at bounding box center [433, 232] width 418 height 13
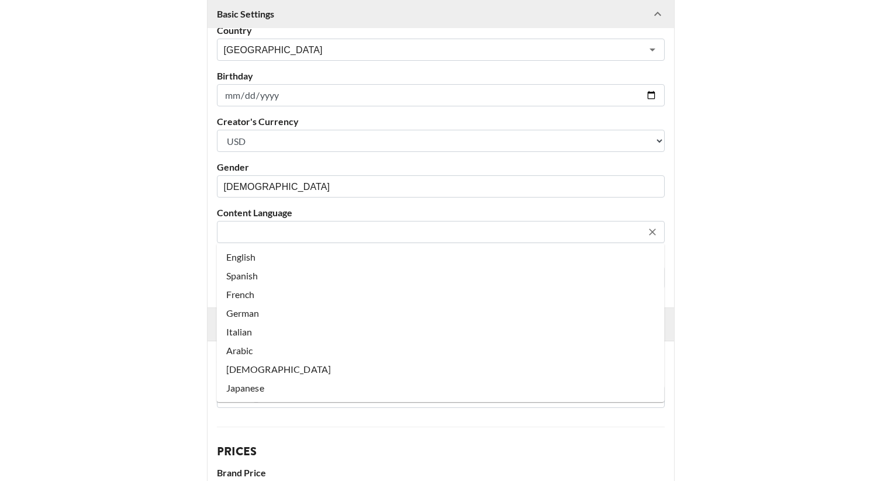
click at [320, 262] on li "English" at bounding box center [441, 257] width 448 height 19
type input "English"
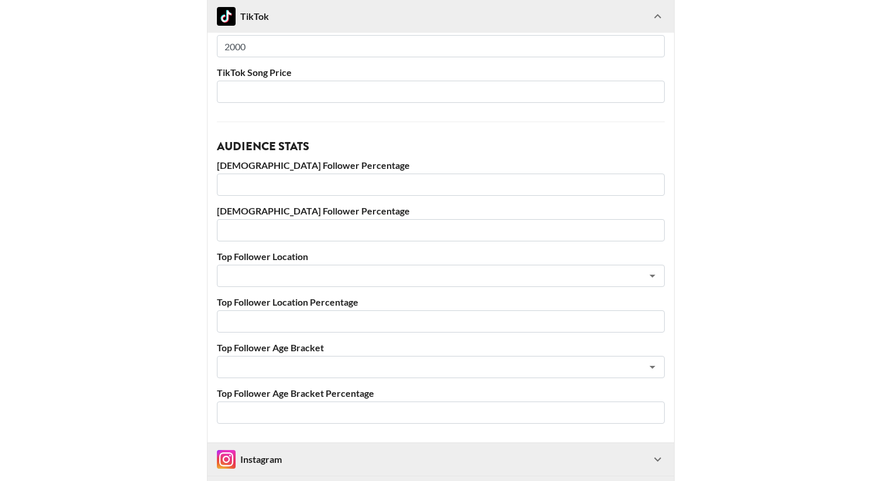
scroll to position [659, 0]
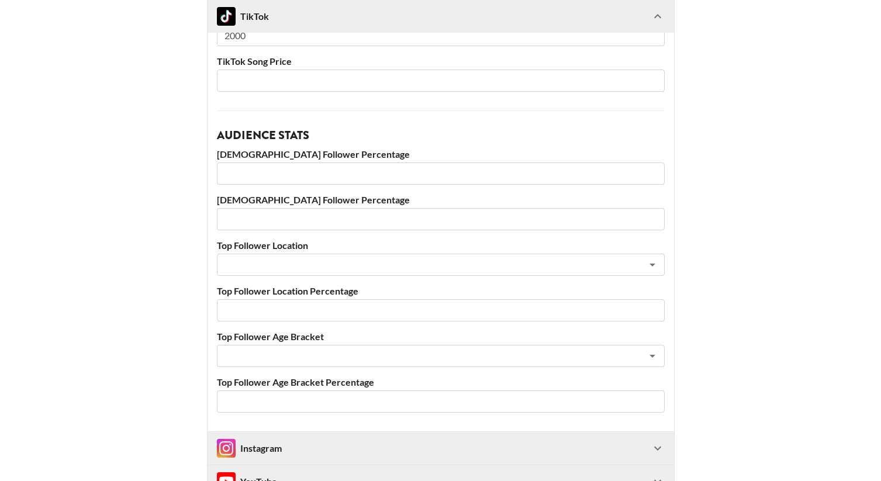
click at [297, 72] on input "number" at bounding box center [441, 81] width 448 height 22
type input "250"
click at [304, 177] on input "number" at bounding box center [441, 173] width 448 height 22
click at [302, 352] on input "text" at bounding box center [425, 355] width 403 height 13
click at [289, 257] on li "18-24" at bounding box center [441, 256] width 448 height 19
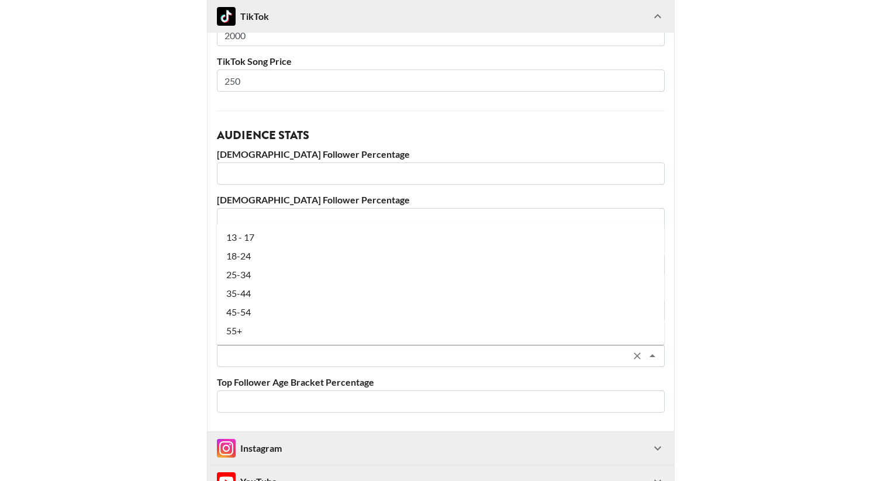
type input "18-24"
click at [330, 396] on input "number" at bounding box center [441, 401] width 448 height 22
type input "44"
click at [308, 272] on div "​" at bounding box center [441, 265] width 448 height 22
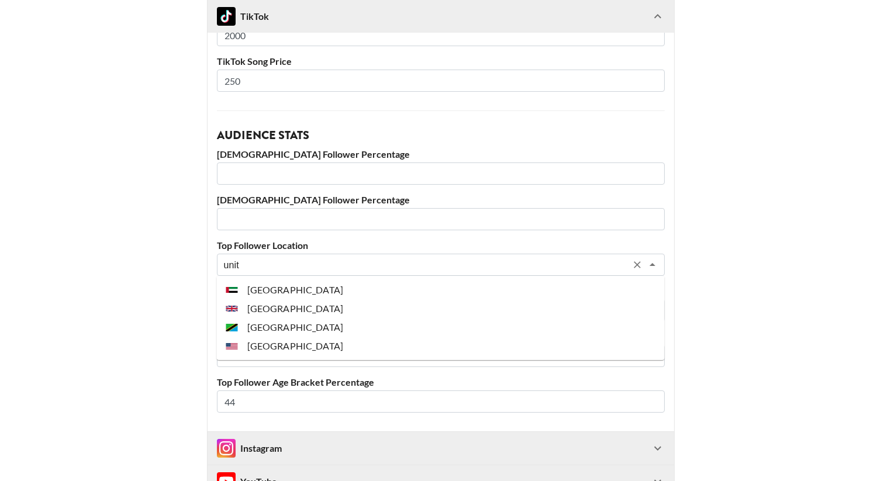
click at [341, 342] on li "United States" at bounding box center [441, 346] width 448 height 19
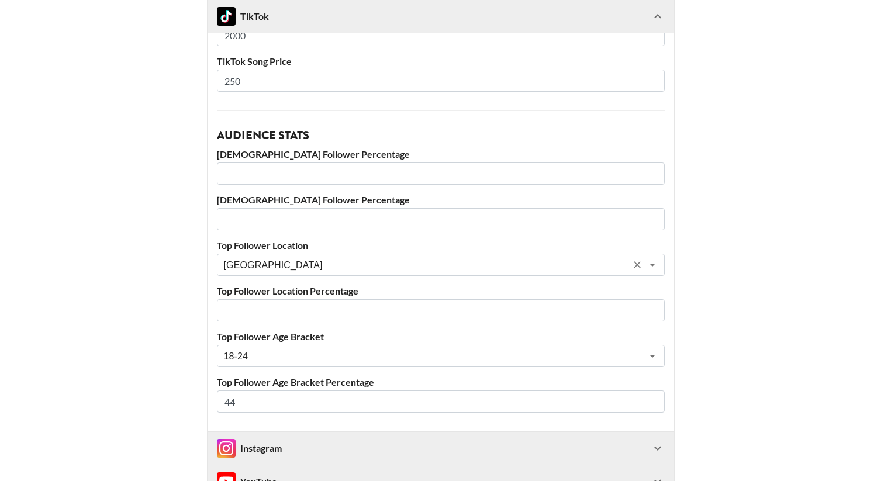
type input "United States"
click at [315, 309] on input "number" at bounding box center [441, 310] width 448 height 22
type input "62"
click at [258, 175] on input "number" at bounding box center [441, 173] width 448 height 22
type input "67"
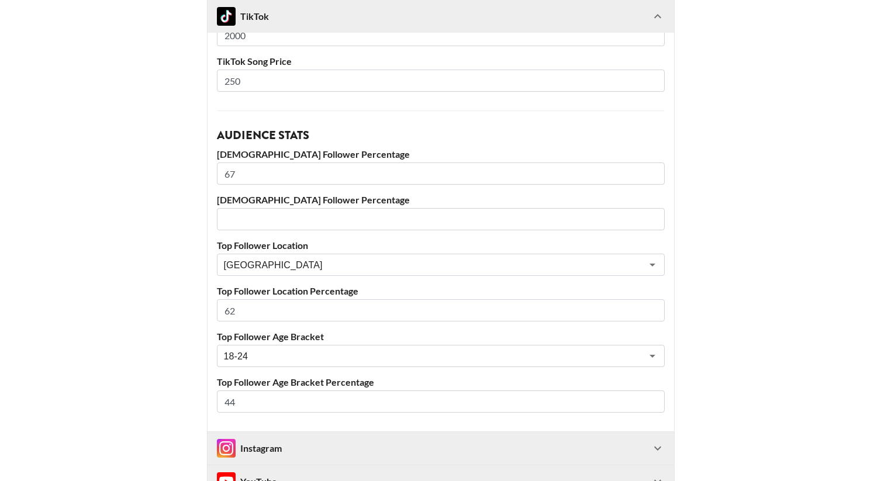
click at [251, 227] on input "number" at bounding box center [441, 219] width 448 height 22
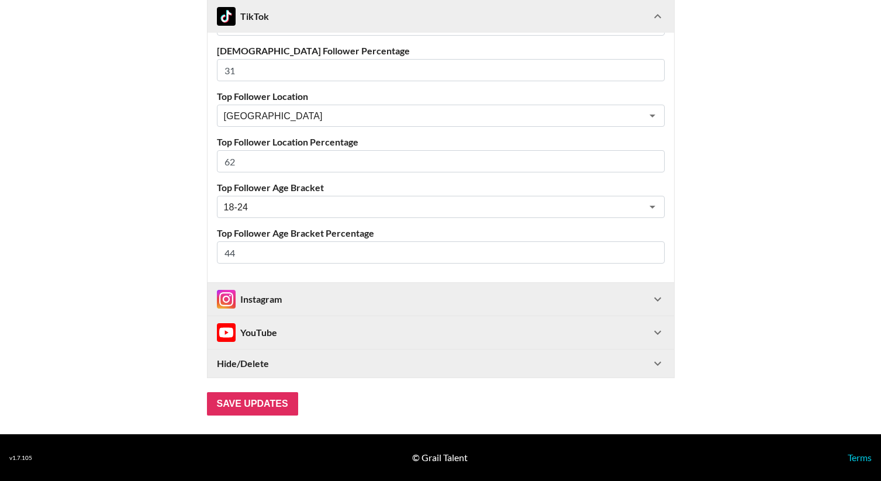
type input "31"
click at [286, 301] on div "Instagram" at bounding box center [434, 299] width 434 height 19
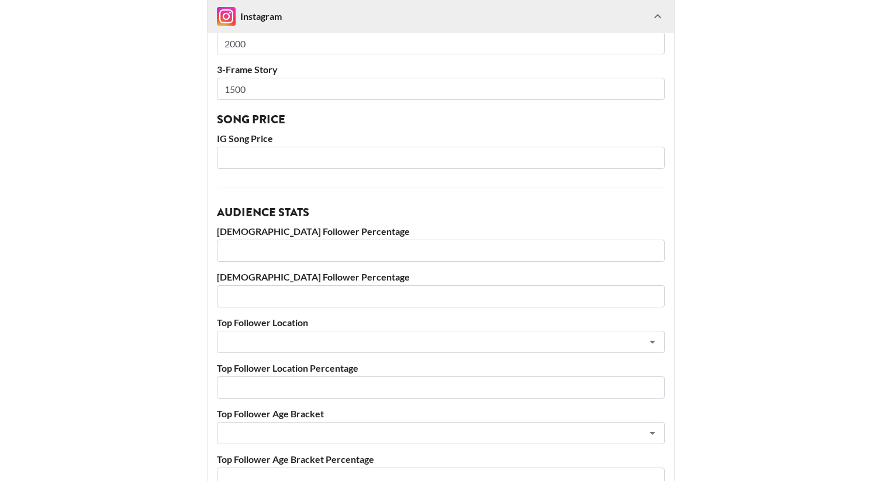
scroll to position [1301, 0]
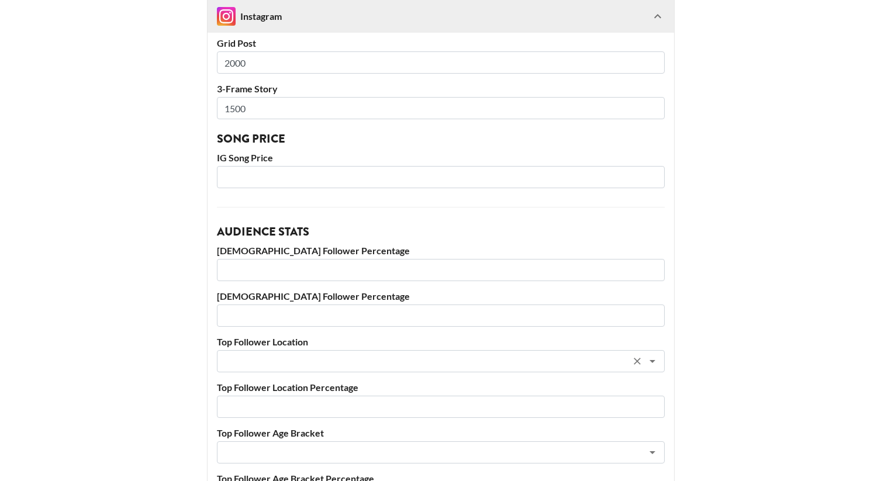
click at [276, 361] on input "text" at bounding box center [425, 361] width 403 height 13
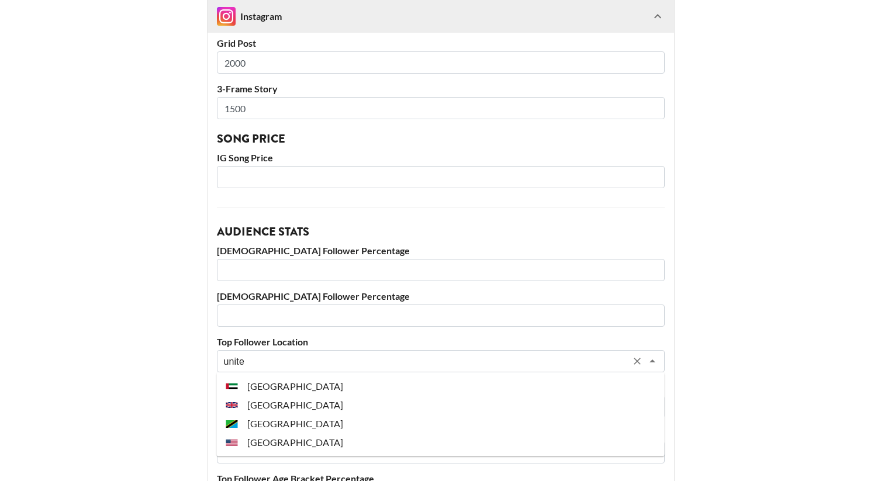
click at [278, 437] on li "United States" at bounding box center [441, 442] width 448 height 19
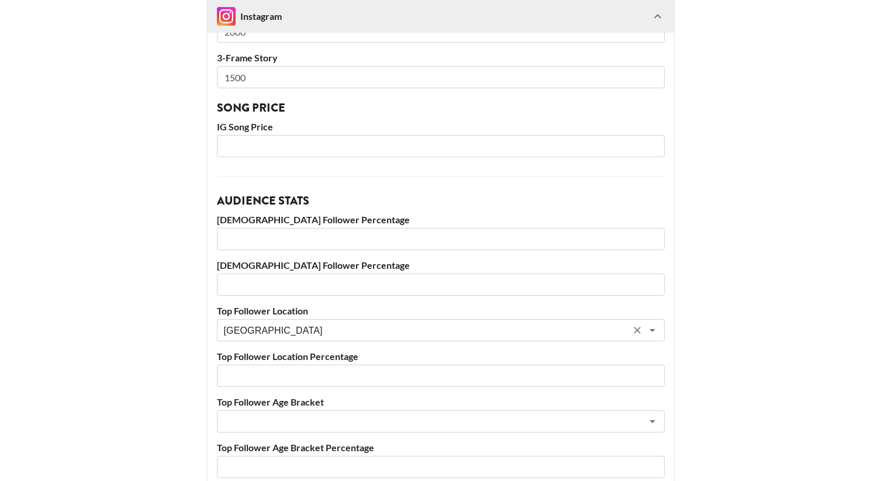
scroll to position [1342, 0]
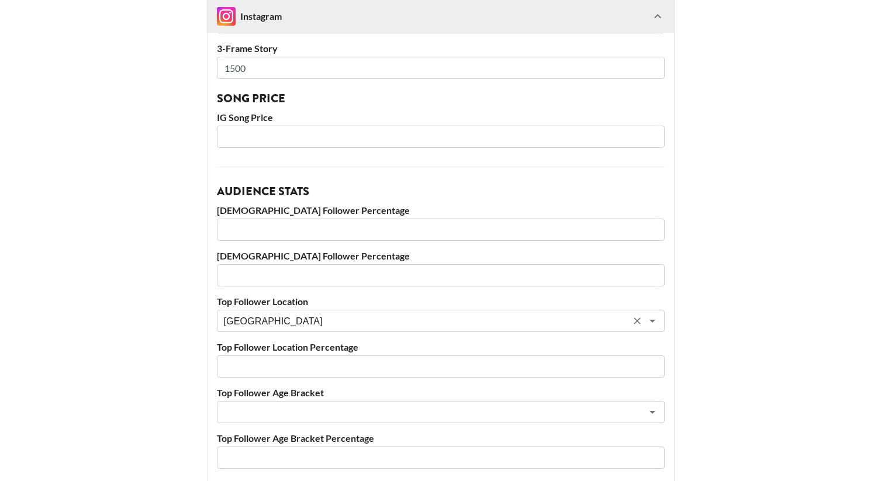
type input "United States"
click at [288, 367] on input "number" at bounding box center [441, 366] width 448 height 22
type input "51"
